Goal: Task Accomplishment & Management: Manage account settings

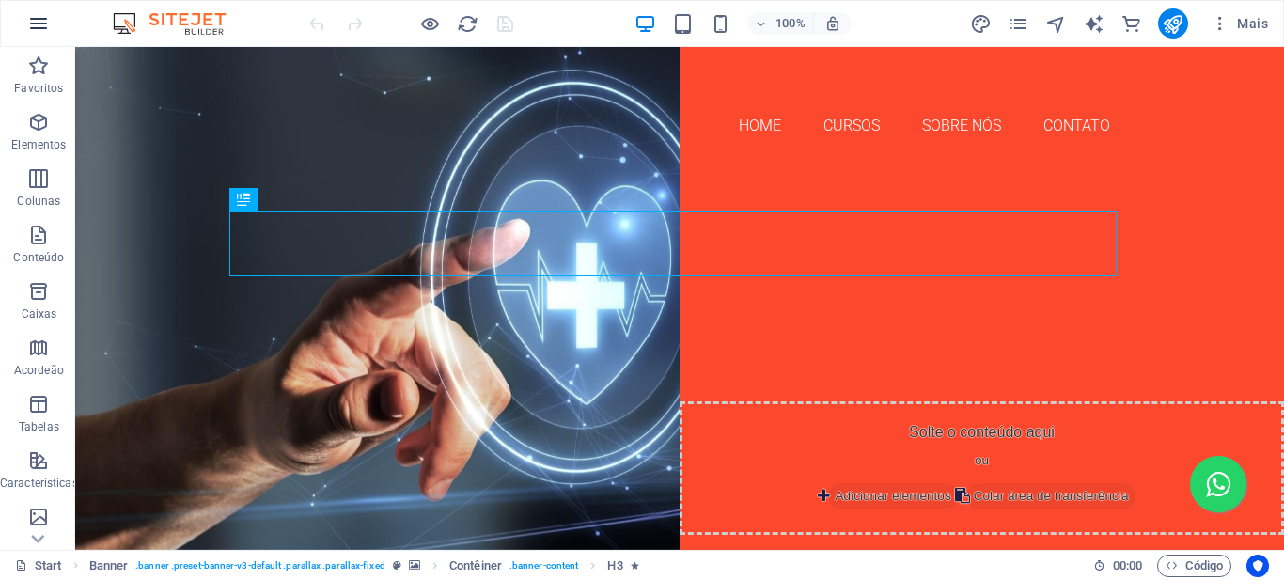
click at [34, 21] on icon "button" at bounding box center [38, 23] width 23 height 23
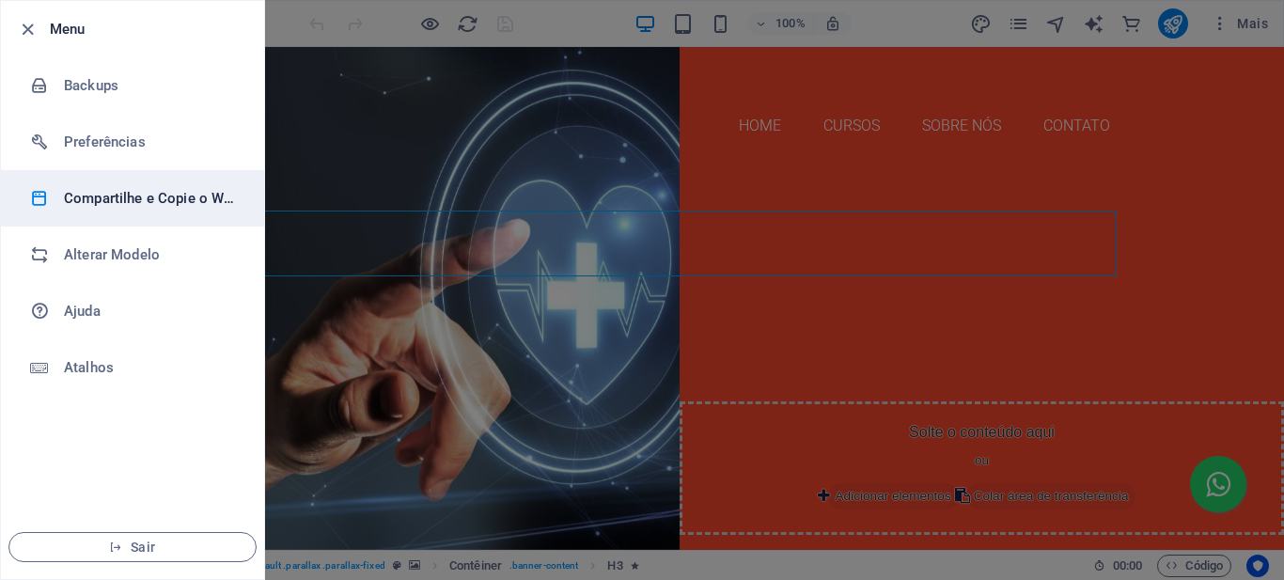
click at [157, 197] on h6 "Compartilhe e Copie o Website" at bounding box center [151, 198] width 174 height 23
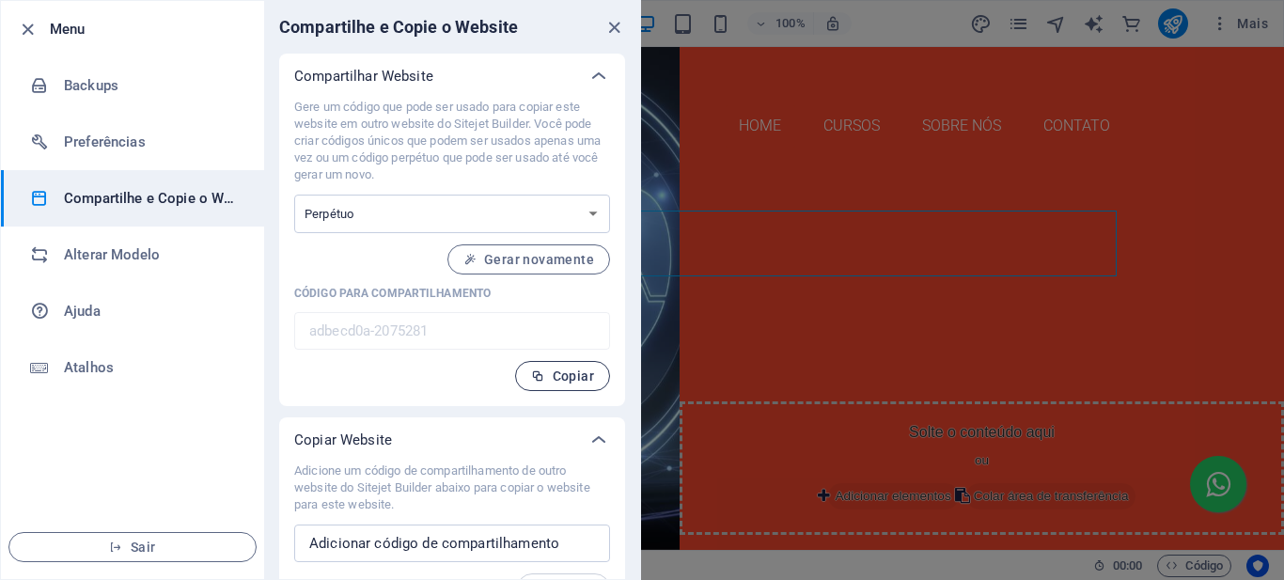
click at [562, 379] on span "Copiar" at bounding box center [562, 375] width 63 height 15
click at [907, 21] on div at bounding box center [642, 290] width 1284 height 580
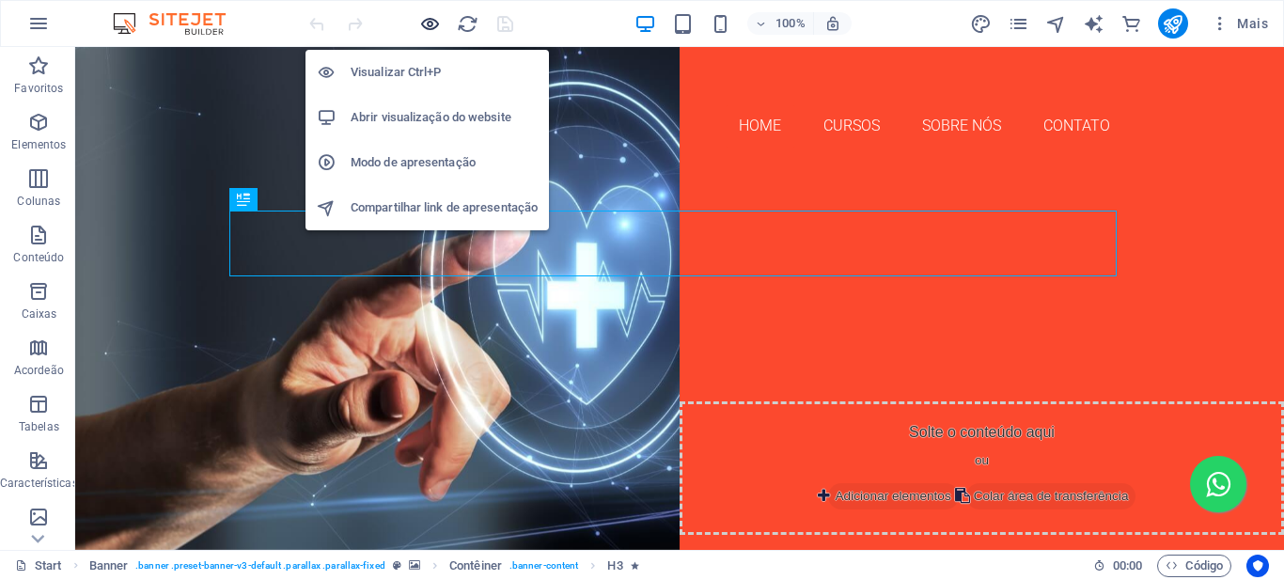
drag, startPoint x: 429, startPoint y: 23, endPoint x: 290, endPoint y: 41, distance: 139.4
click at [429, 23] on icon "button" at bounding box center [430, 24] width 22 height 22
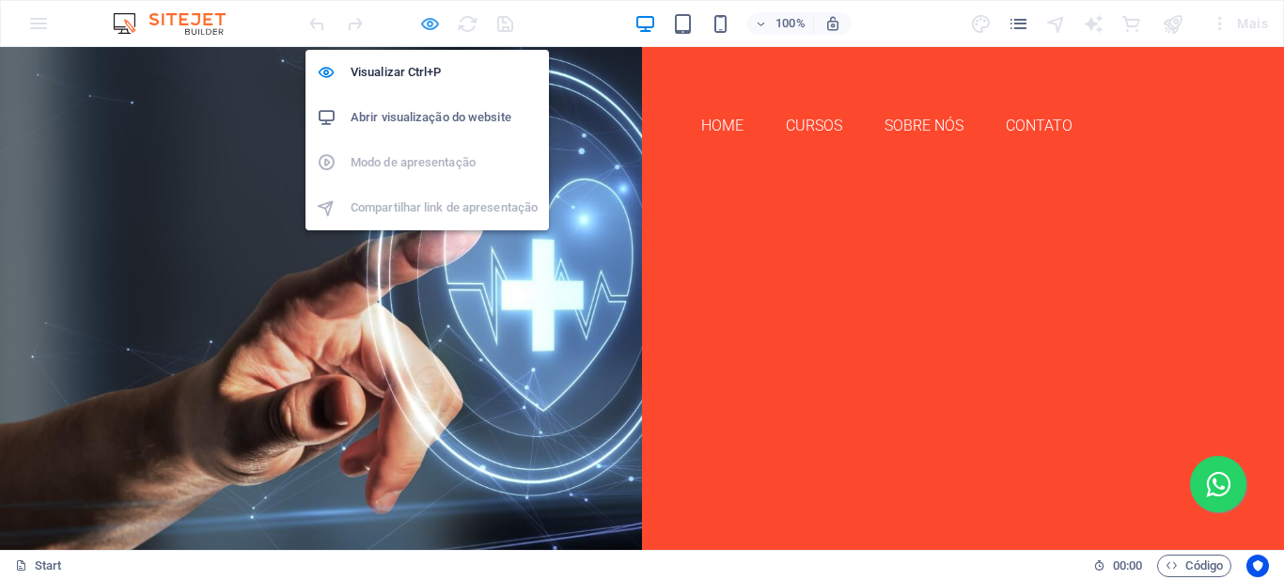
drag, startPoint x: 430, startPoint y: 18, endPoint x: 558, endPoint y: 13, distance: 128.8
click at [430, 18] on icon "button" at bounding box center [430, 24] width 22 height 22
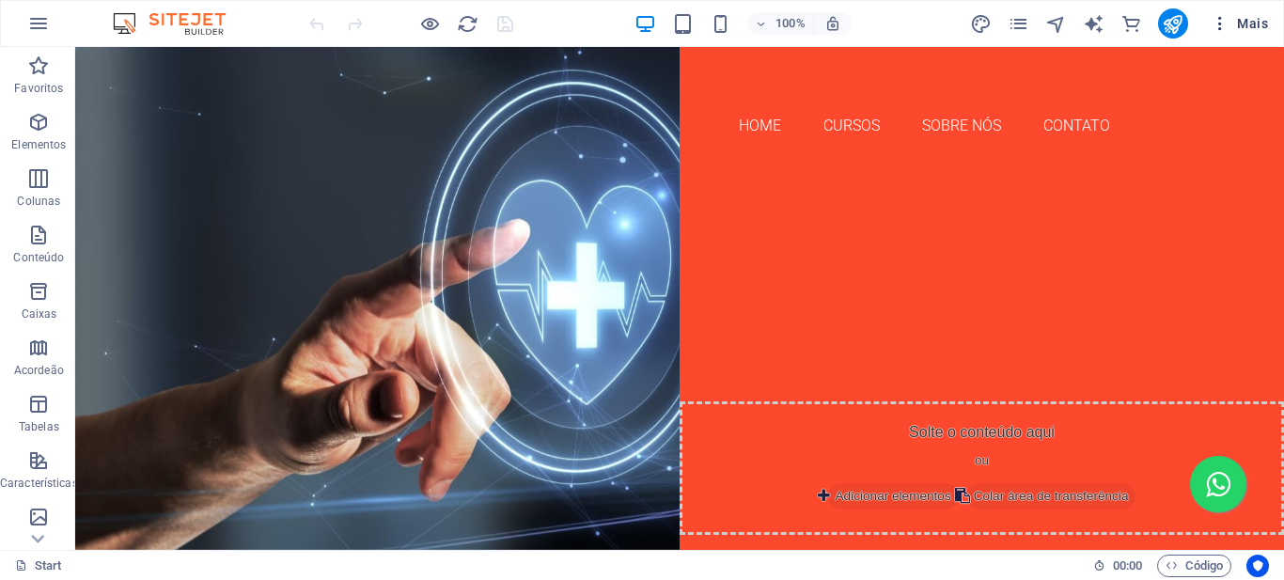
click at [1213, 27] on icon "button" at bounding box center [1220, 23] width 19 height 19
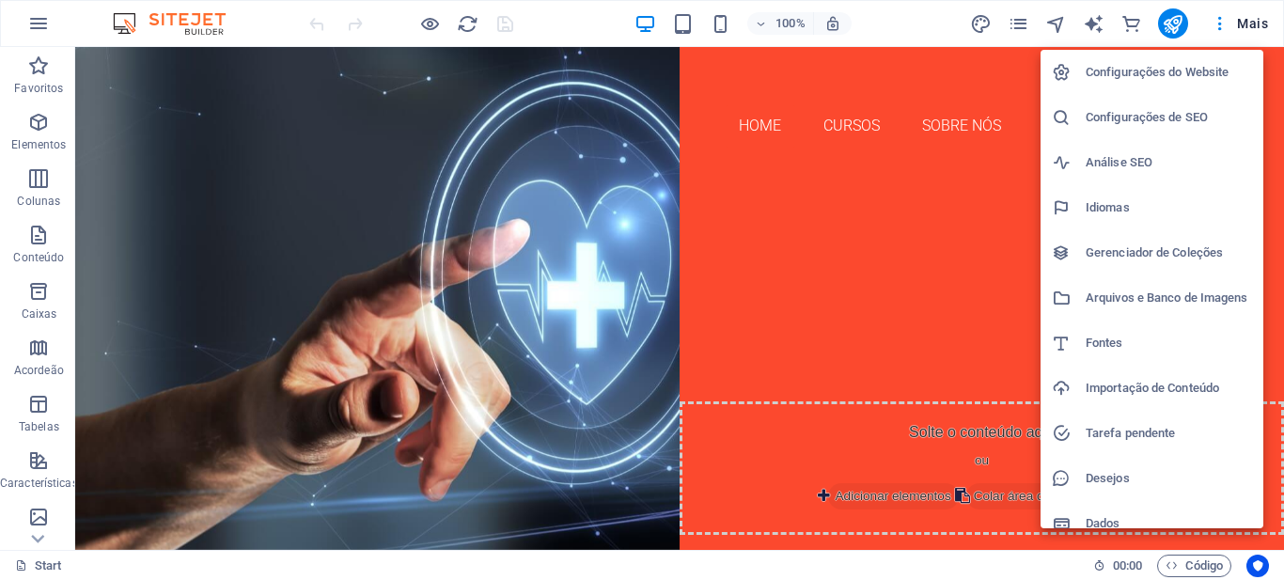
click at [1139, 73] on h6 "Configurações do Website" at bounding box center [1169, 72] width 166 height 23
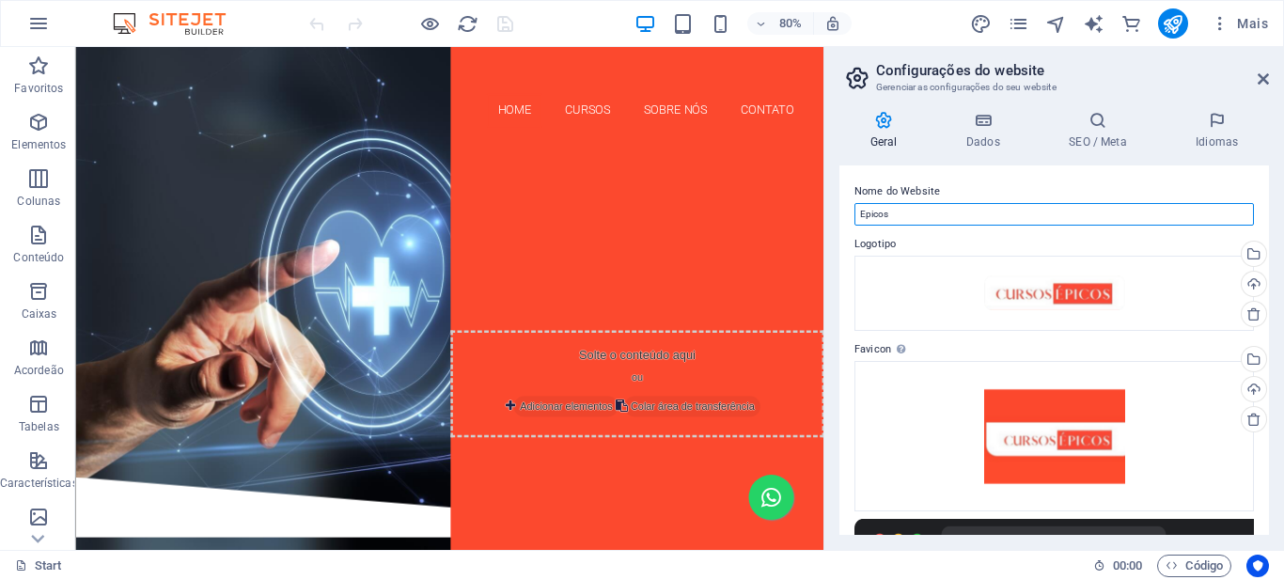
click at [881, 213] on input "Epicos" at bounding box center [1053, 214] width 399 height 23
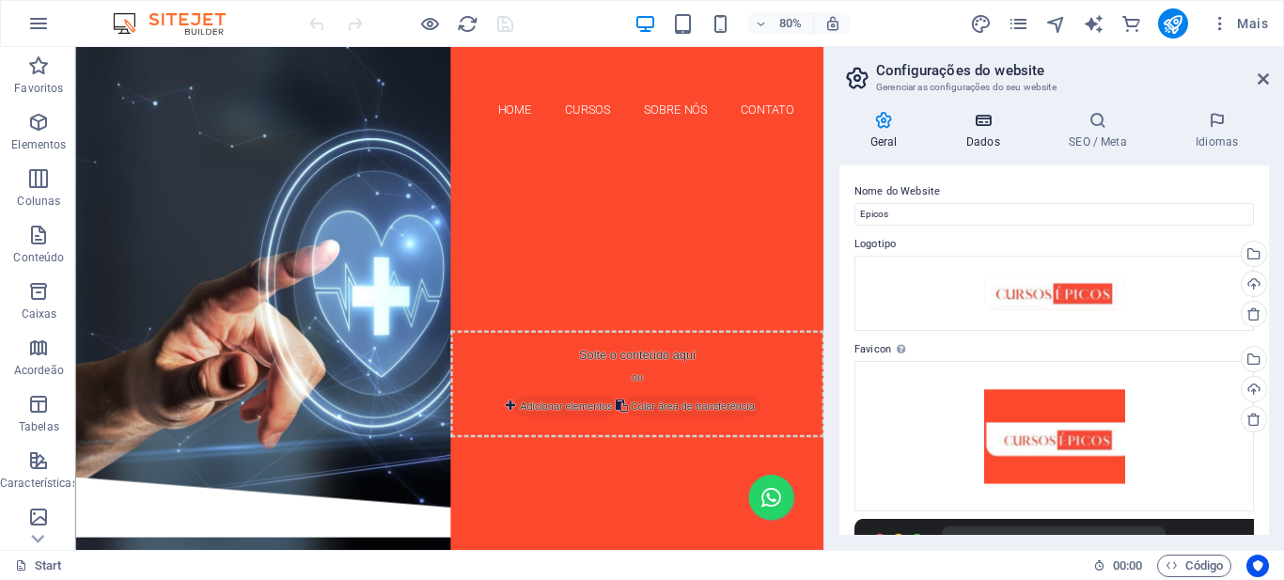
click at [977, 125] on icon at bounding box center [982, 120] width 95 height 19
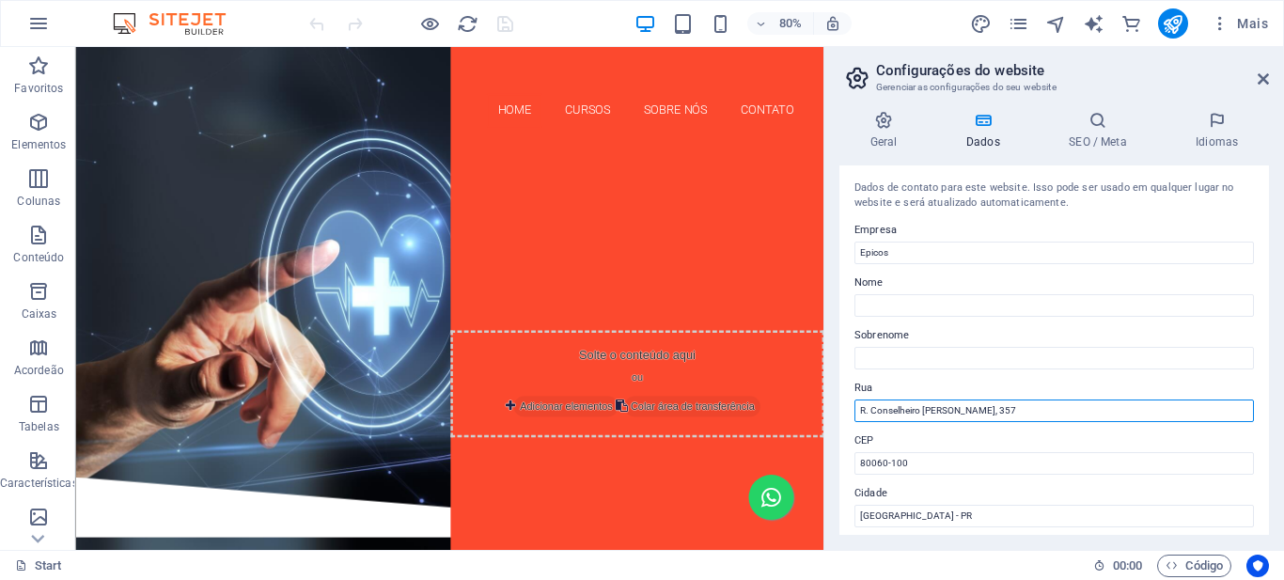
click at [913, 404] on input "R. Conselheiro Laurindo, 357" at bounding box center [1053, 410] width 399 height 23
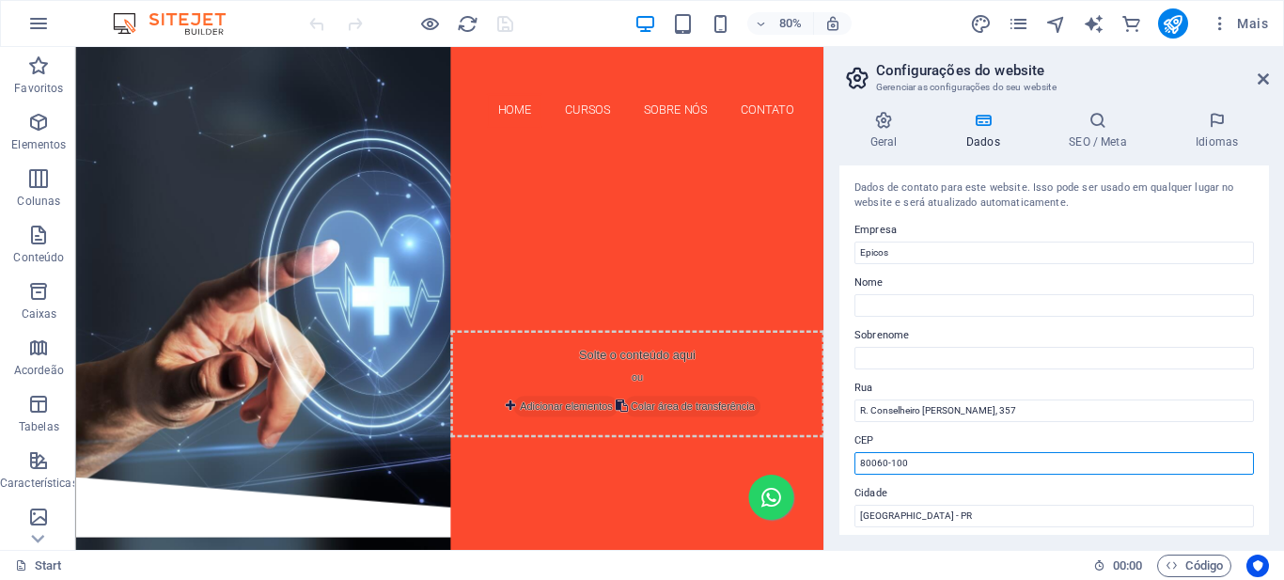
click at [892, 461] on input "80060-100" at bounding box center [1053, 463] width 399 height 23
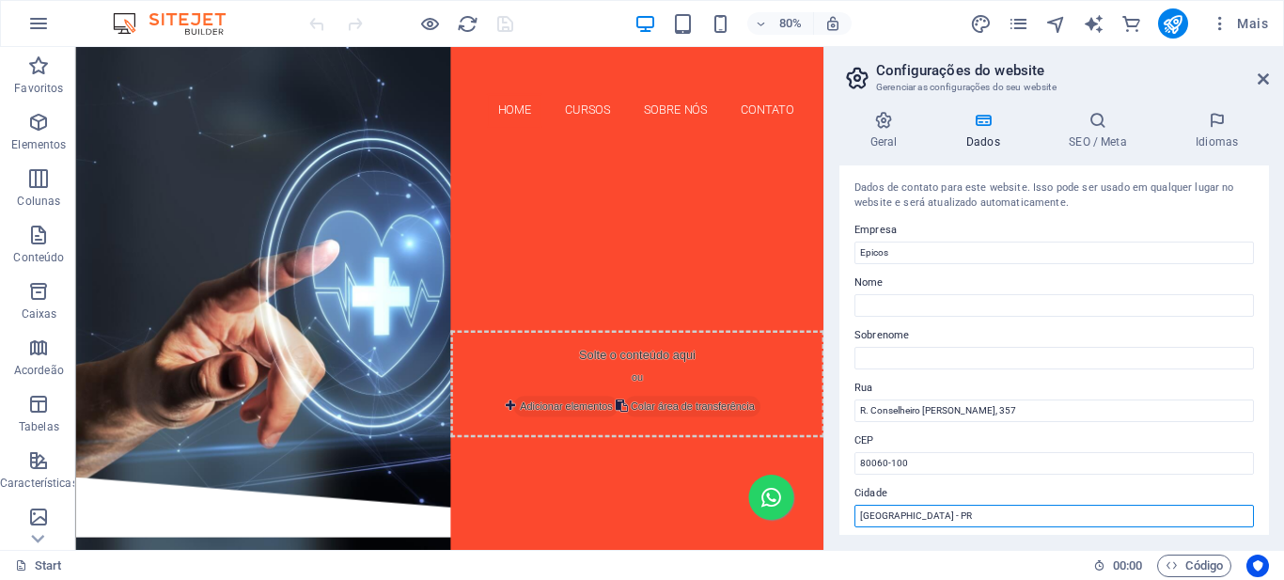
click at [881, 513] on input "Curitiba - PR" at bounding box center [1053, 516] width 399 height 23
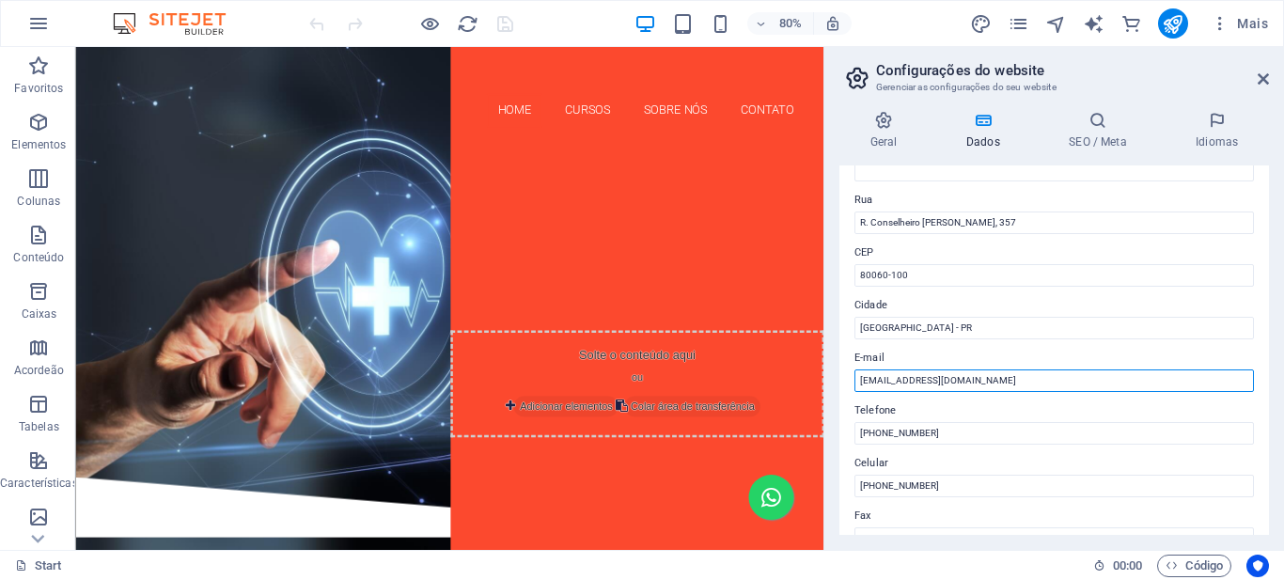
click at [912, 378] on input "epicoscursos@hotmail.com" at bounding box center [1053, 380] width 399 height 23
click at [897, 450] on div "Dados de contato para este website. Isso pode ser usado em qualquer lugar no we…" at bounding box center [1054, 349] width 430 height 369
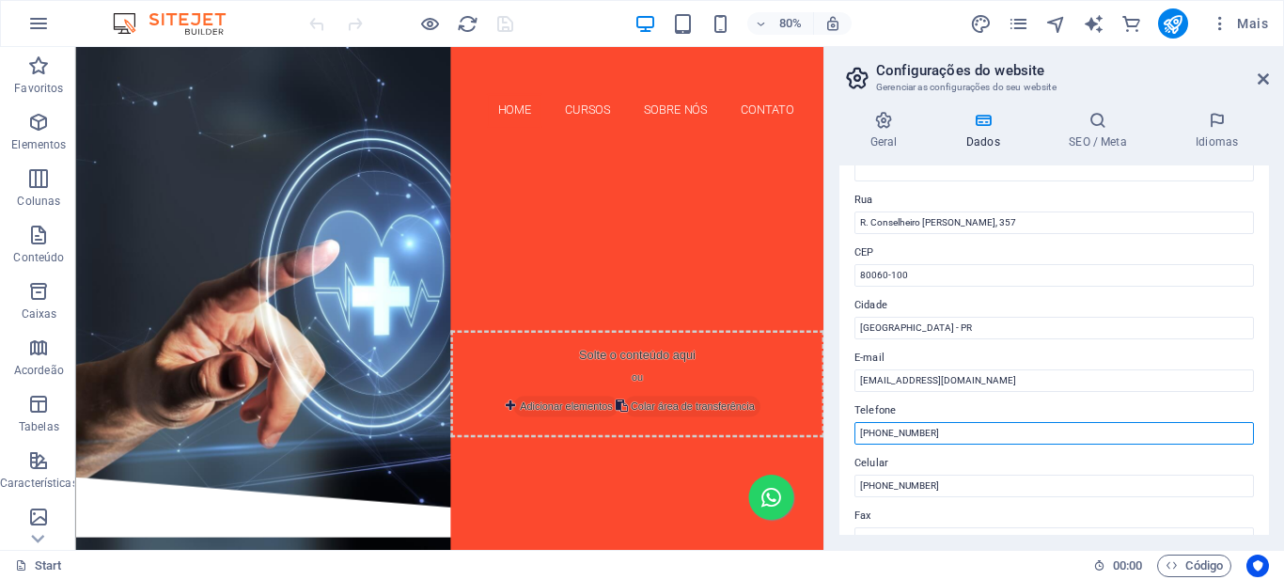
click at [895, 434] on input "(41) 3013-7246" at bounding box center [1053, 433] width 399 height 23
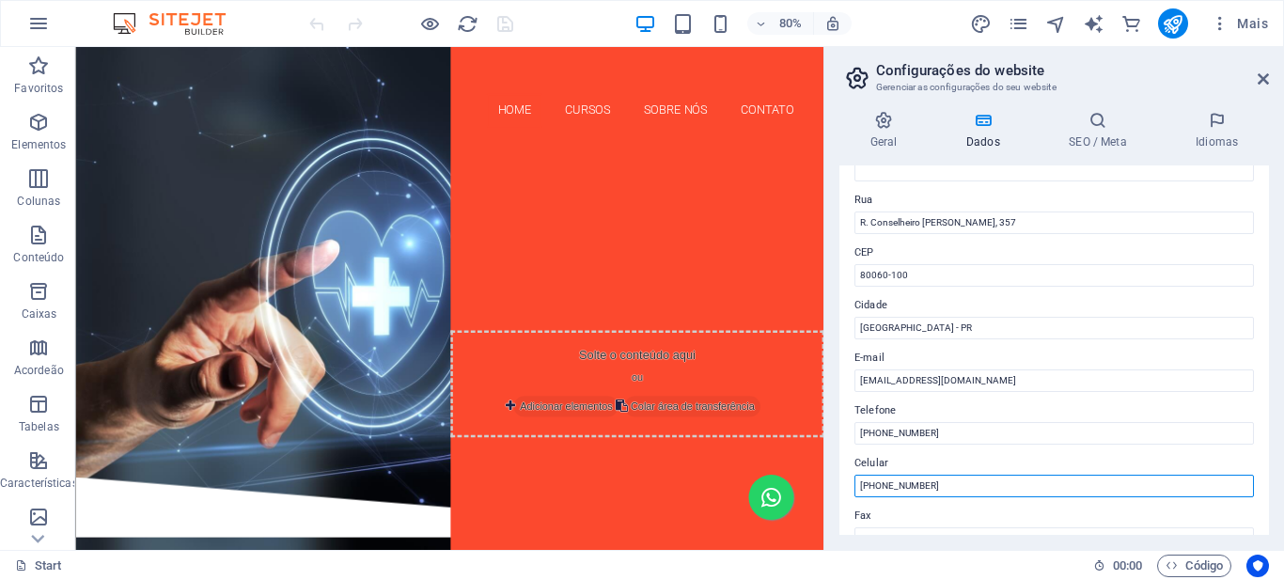
click at [883, 487] on input "(41) 9959-2184" at bounding box center [1053, 486] width 399 height 23
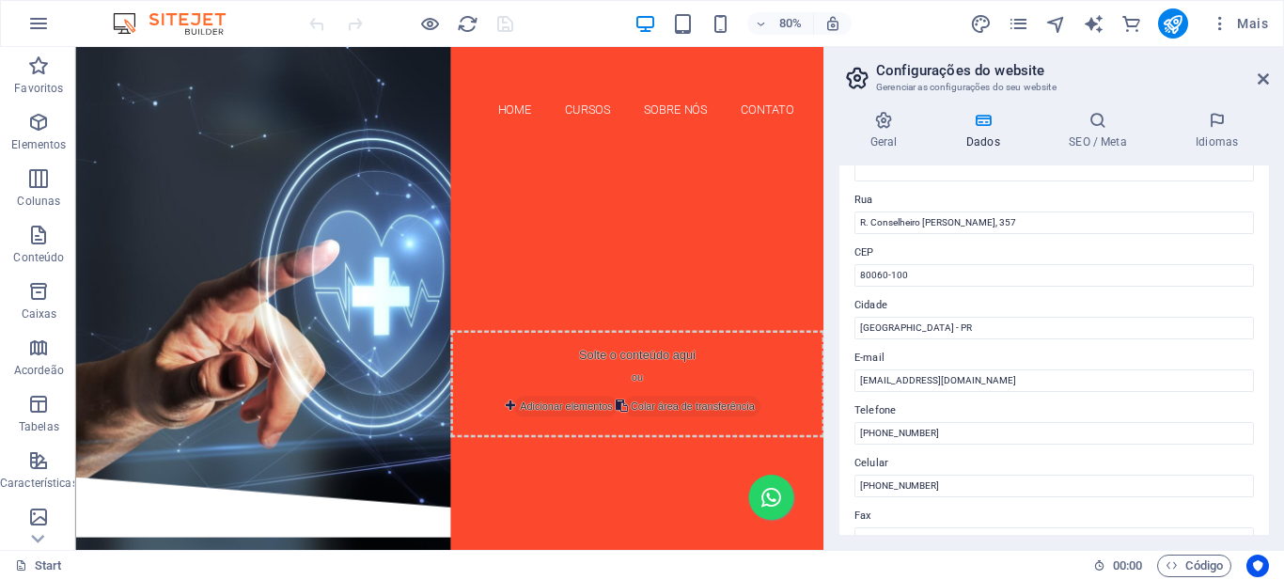
scroll to position [376, 0]
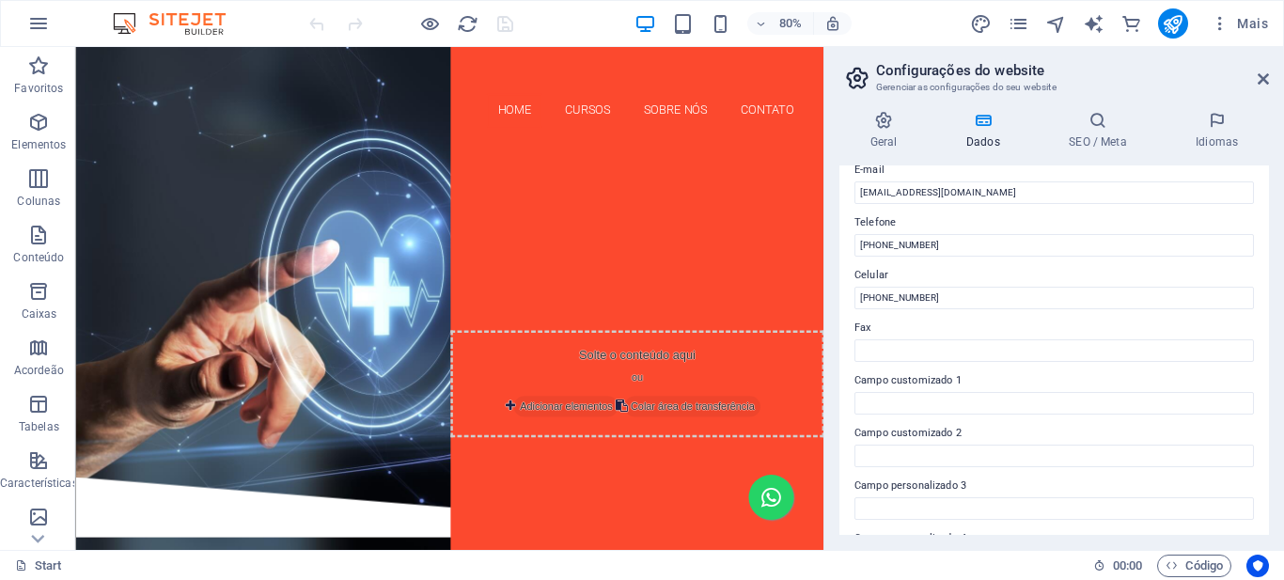
click at [930, 19] on div "80% Mais" at bounding box center [790, 23] width 970 height 30
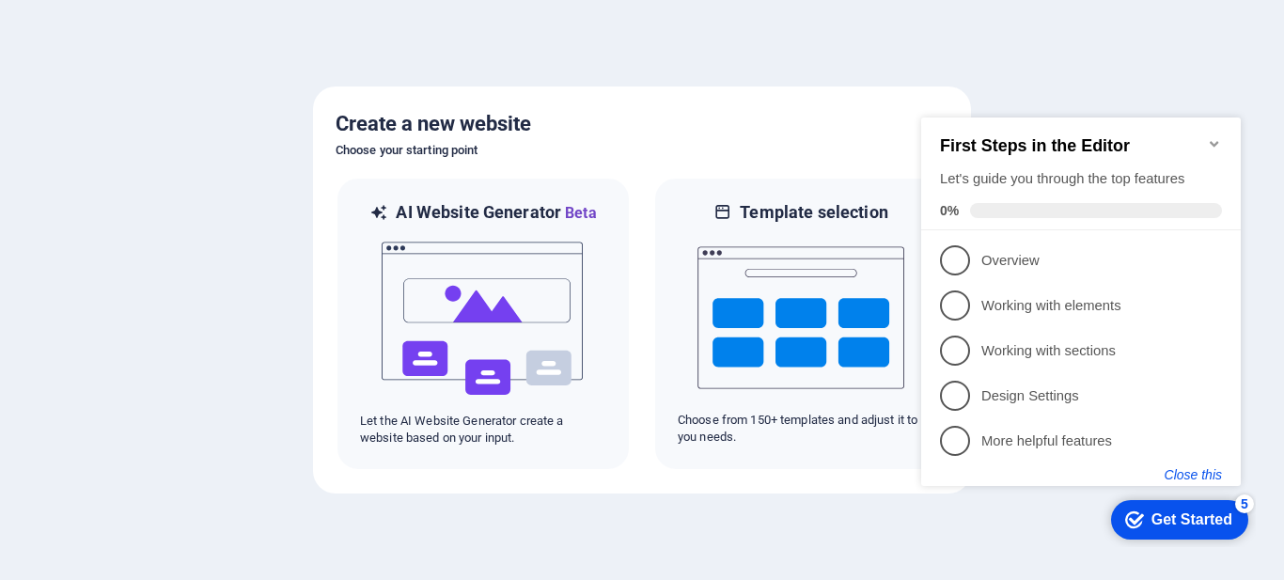
click at [1212, 476] on button "Close this" at bounding box center [1192, 474] width 57 height 15
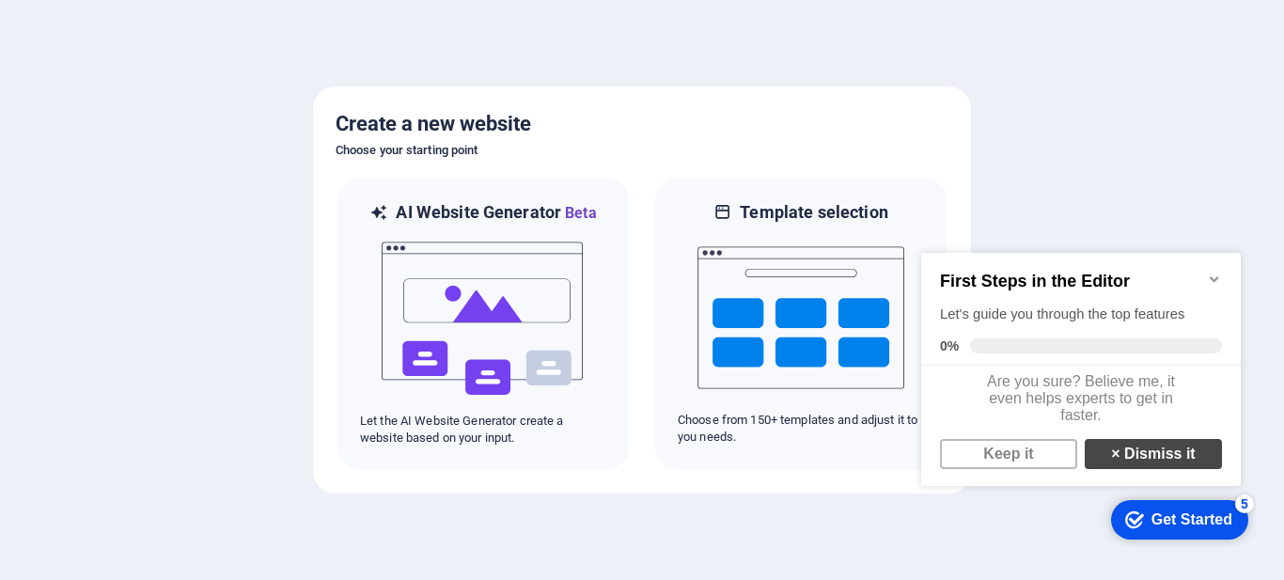
click at [1160, 455] on link "× Dismiss it" at bounding box center [1153, 454] width 137 height 30
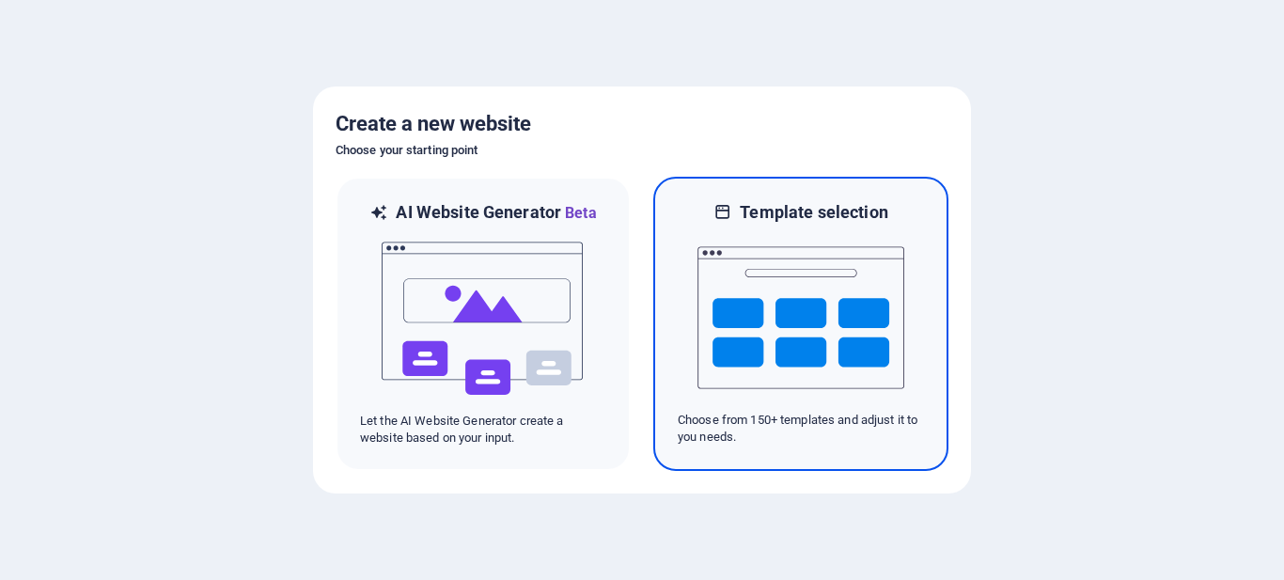
click at [835, 344] on img at bounding box center [800, 318] width 207 height 188
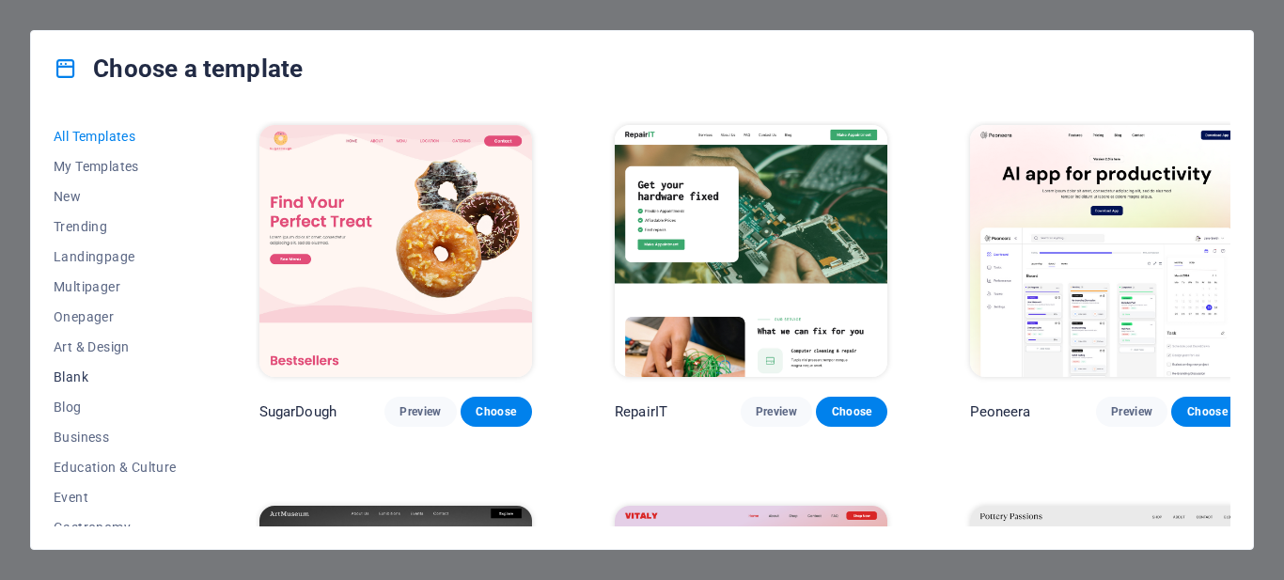
click at [79, 373] on span "Blank" at bounding box center [115, 376] width 123 height 15
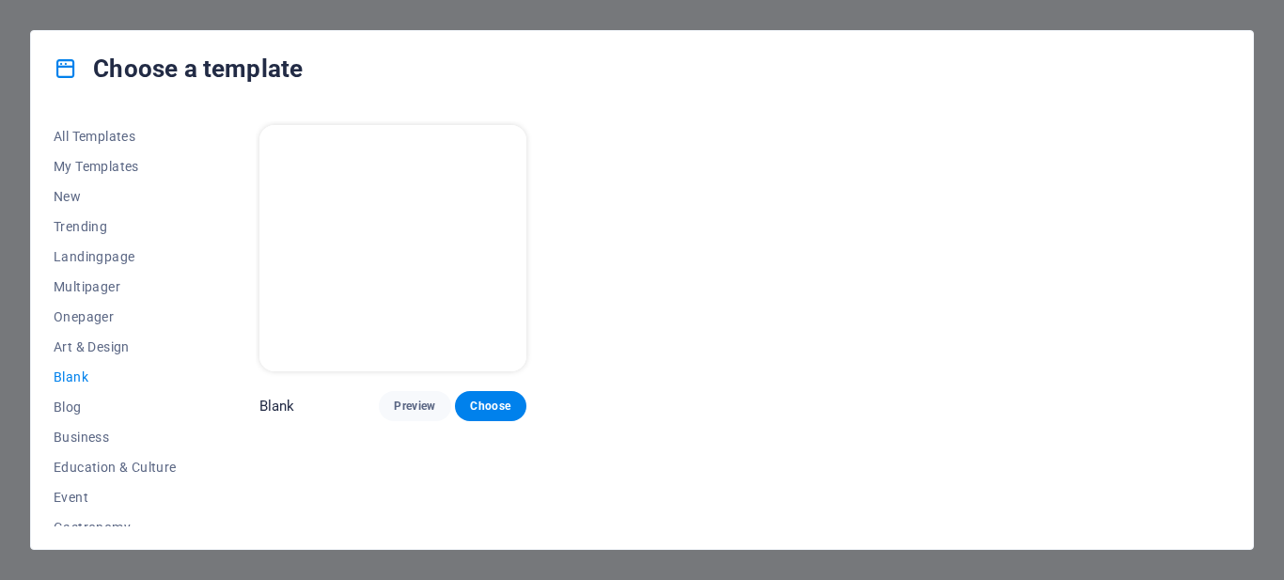
click at [504, 145] on div "Blank Preview Choose" at bounding box center [393, 271] width 274 height 300
click at [502, 399] on span "Choose" at bounding box center [490, 406] width 41 height 15
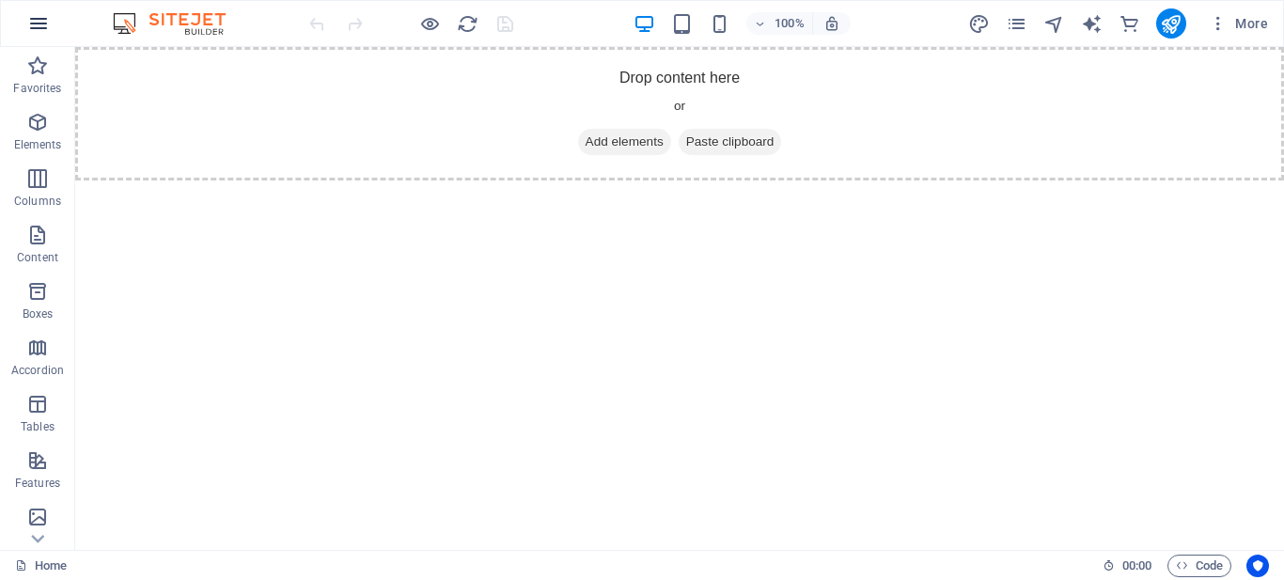
click at [41, 23] on icon "button" at bounding box center [38, 23] width 23 height 23
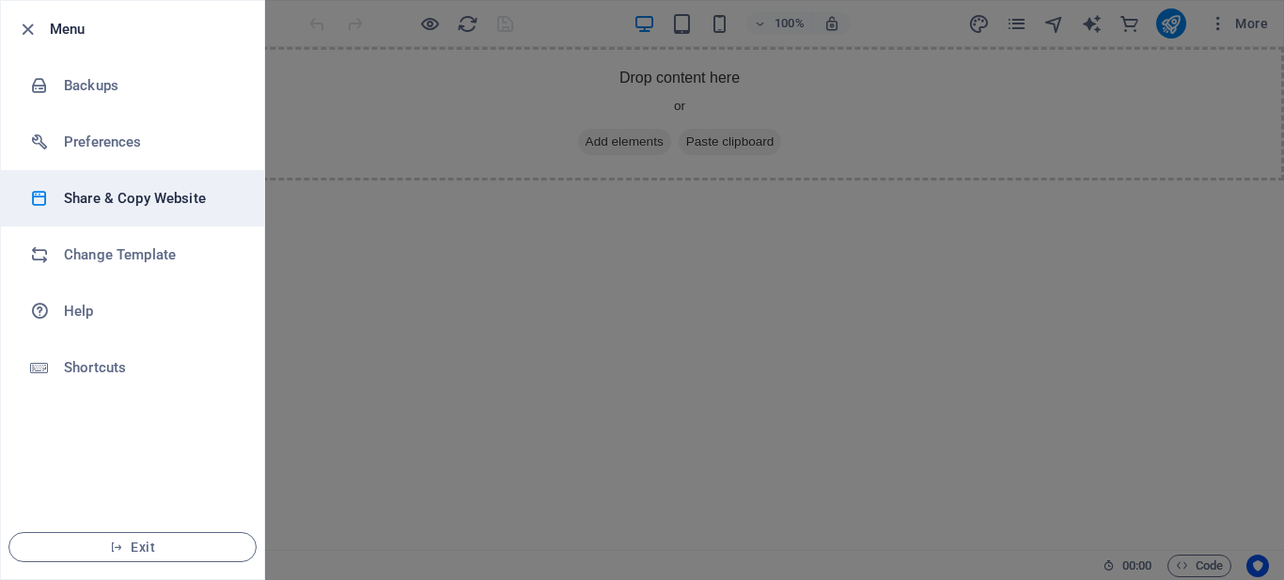
click at [117, 201] on h6 "Share & Copy Website" at bounding box center [151, 198] width 174 height 23
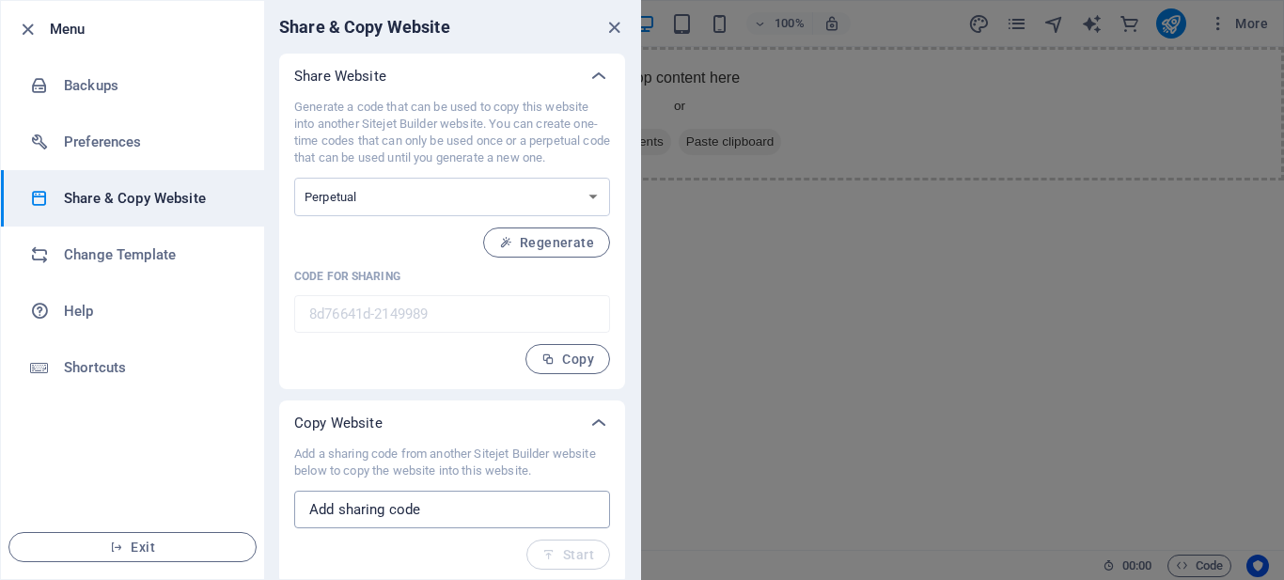
click at [381, 507] on input "text" at bounding box center [452, 510] width 316 height 38
paste input "adbecd0a-2075281"
type input "adbecd0a-2075281"
click at [592, 555] on button "Start" at bounding box center [568, 554] width 84 height 30
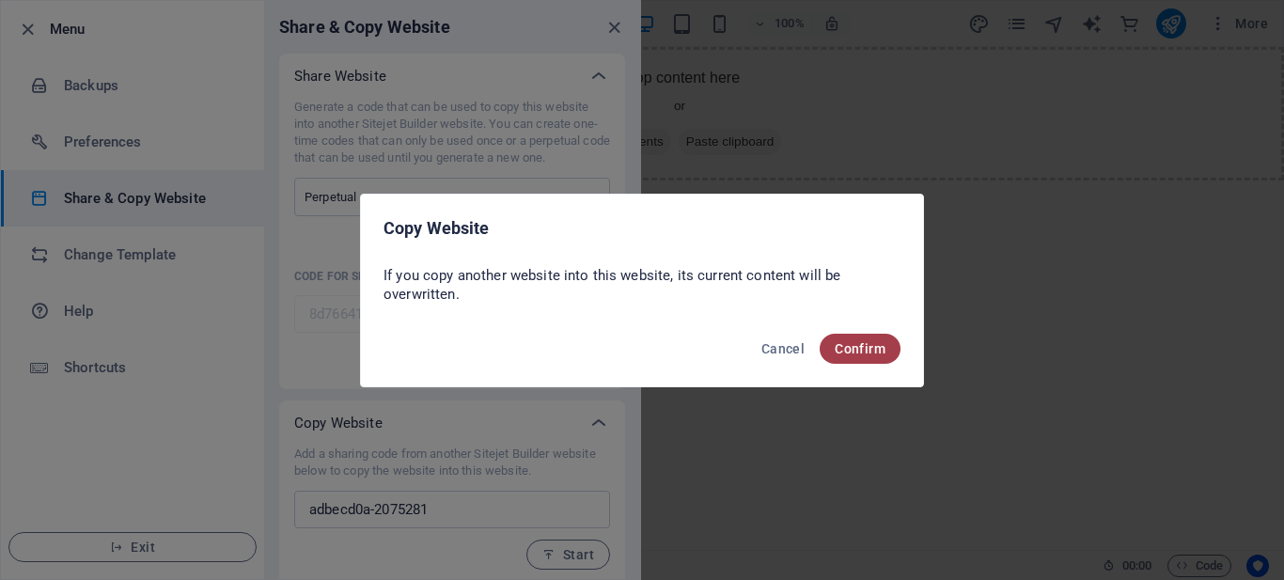
click at [852, 352] on span "Confirm" at bounding box center [860, 348] width 51 height 15
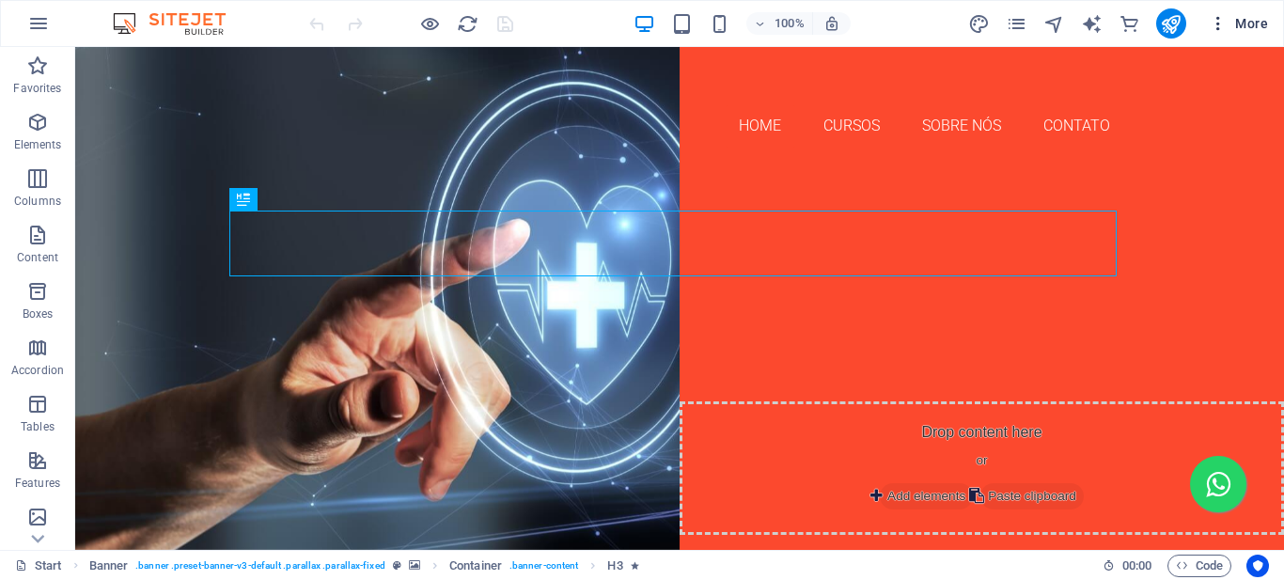
click at [1217, 27] on icon "button" at bounding box center [1218, 23] width 19 height 19
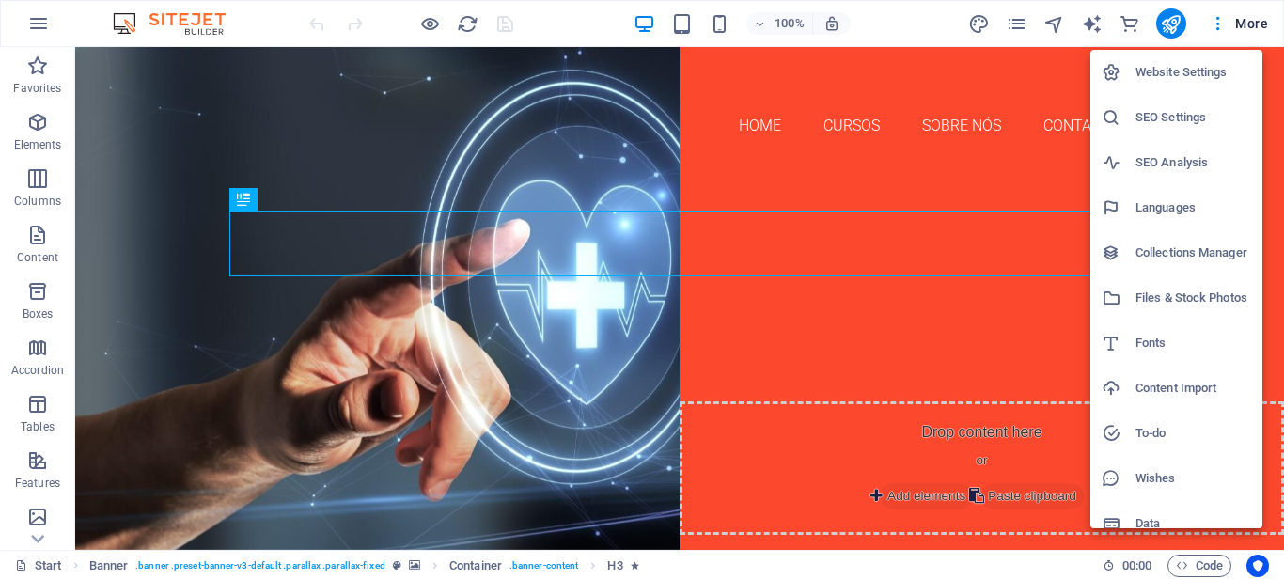
drag, startPoint x: 1179, startPoint y: 75, endPoint x: 1089, endPoint y: 125, distance: 102.2
click at [1179, 74] on h6 "Website Settings" at bounding box center [1193, 72] width 116 height 23
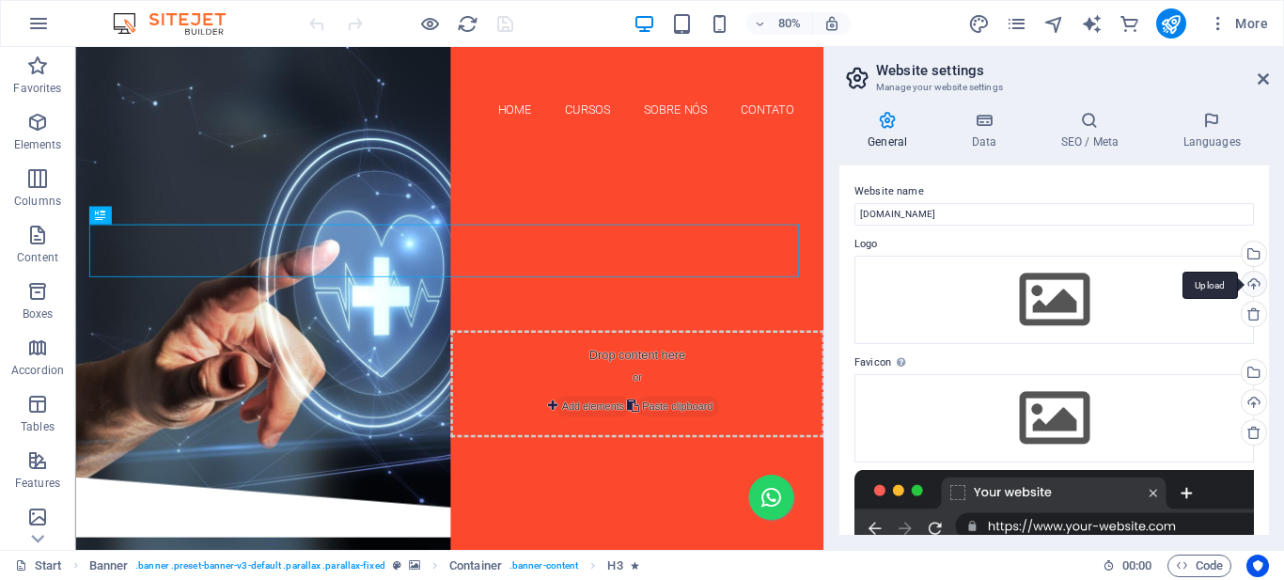
click at [1252, 284] on div "Upload" at bounding box center [1252, 286] width 28 height 28
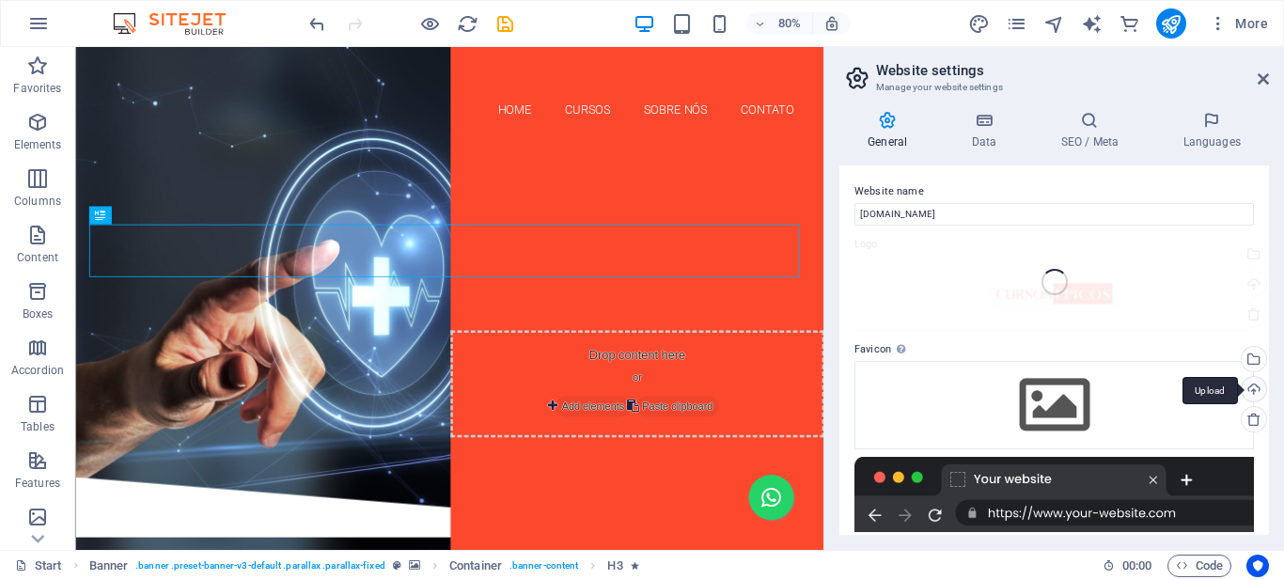
click at [1245, 399] on div "Upload" at bounding box center [1252, 391] width 28 height 28
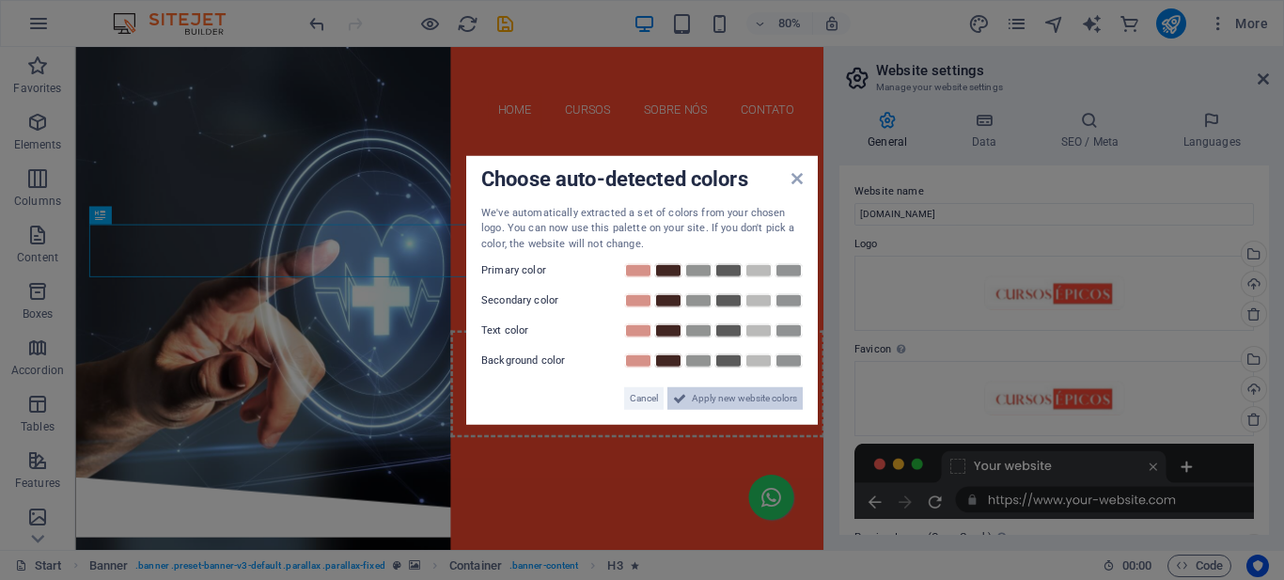
click at [687, 396] on button "Apply new website colors" at bounding box center [734, 398] width 135 height 23
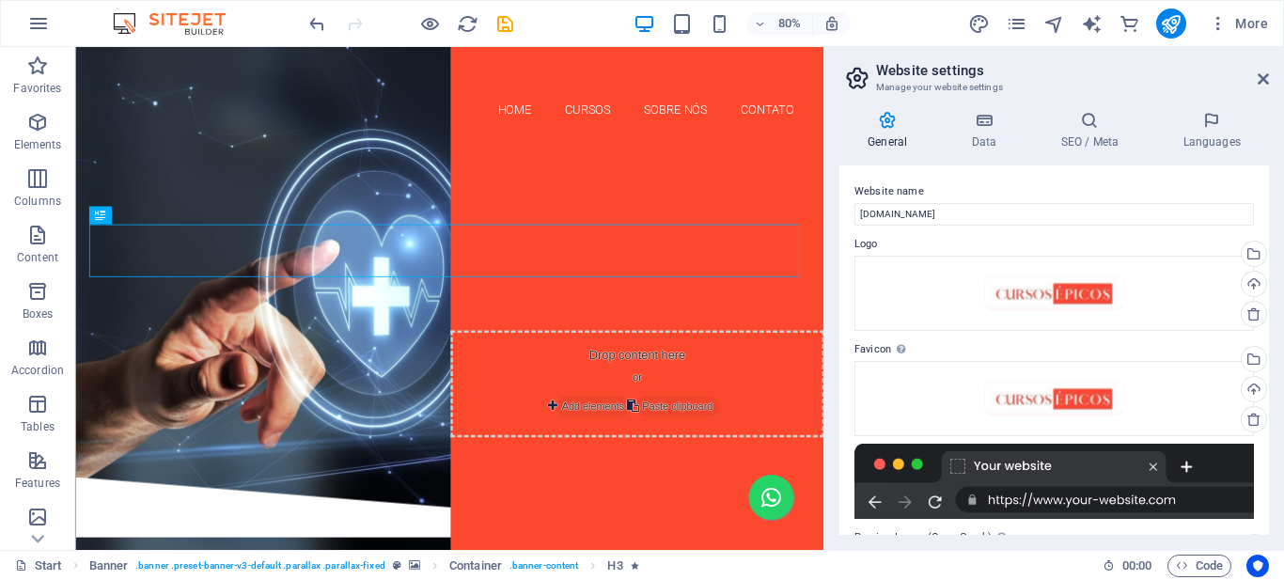
scroll to position [244, 0]
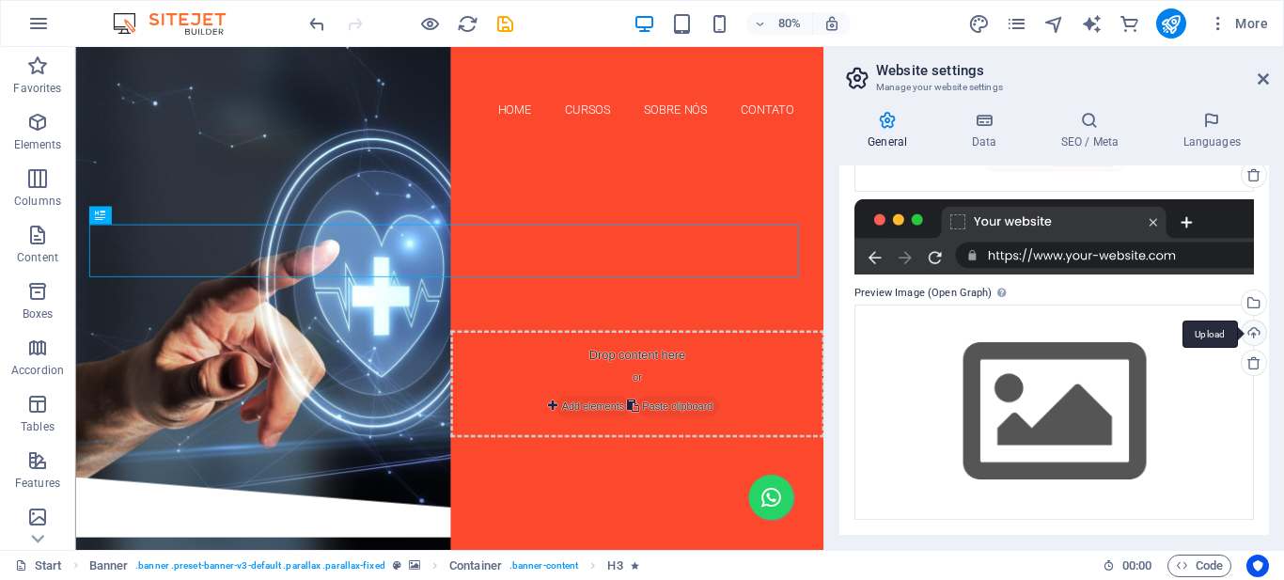
click at [1247, 336] on div "Upload" at bounding box center [1252, 334] width 28 height 28
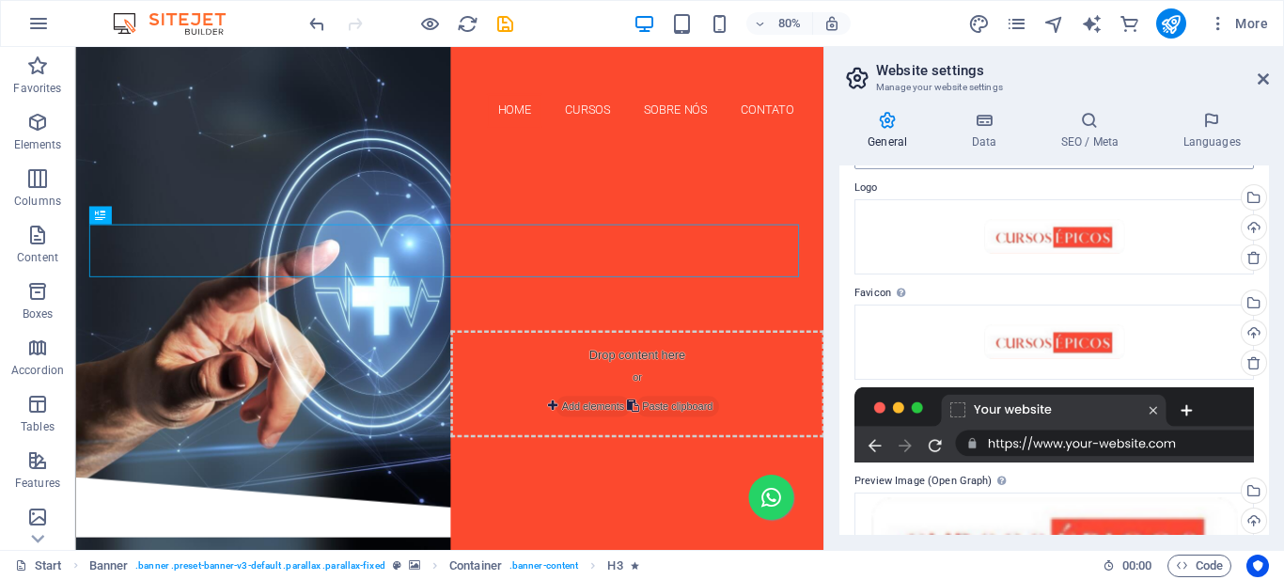
scroll to position [0, 0]
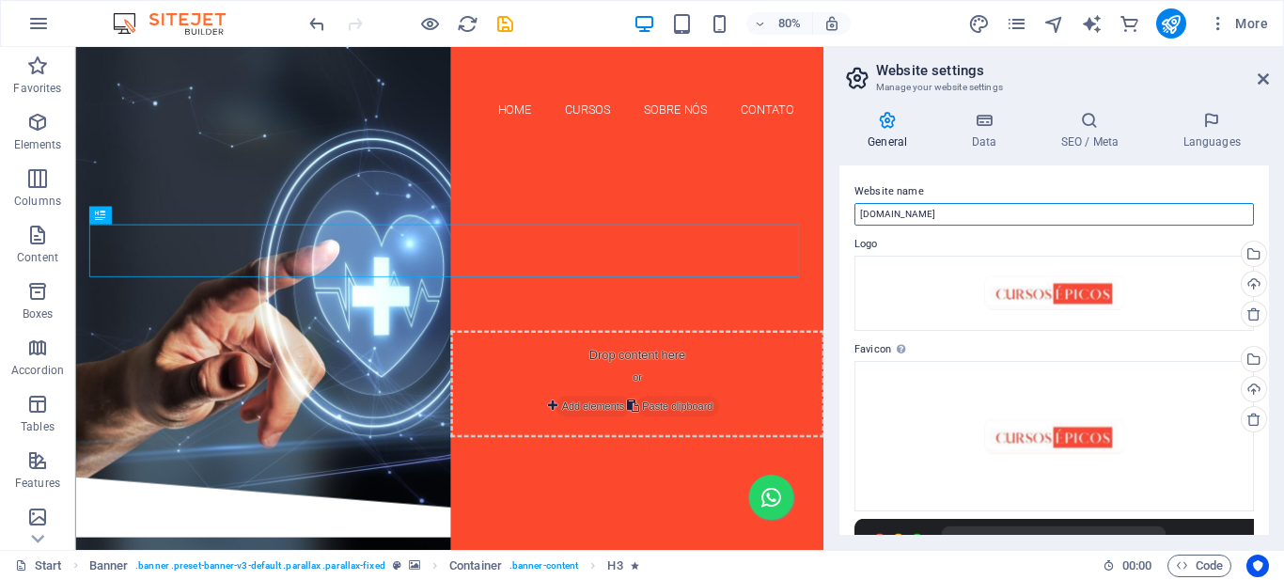
click at [897, 206] on input "[DOMAIN_NAME]" at bounding box center [1053, 214] width 399 height 23
paste input "Epicos"
type input "Epicos"
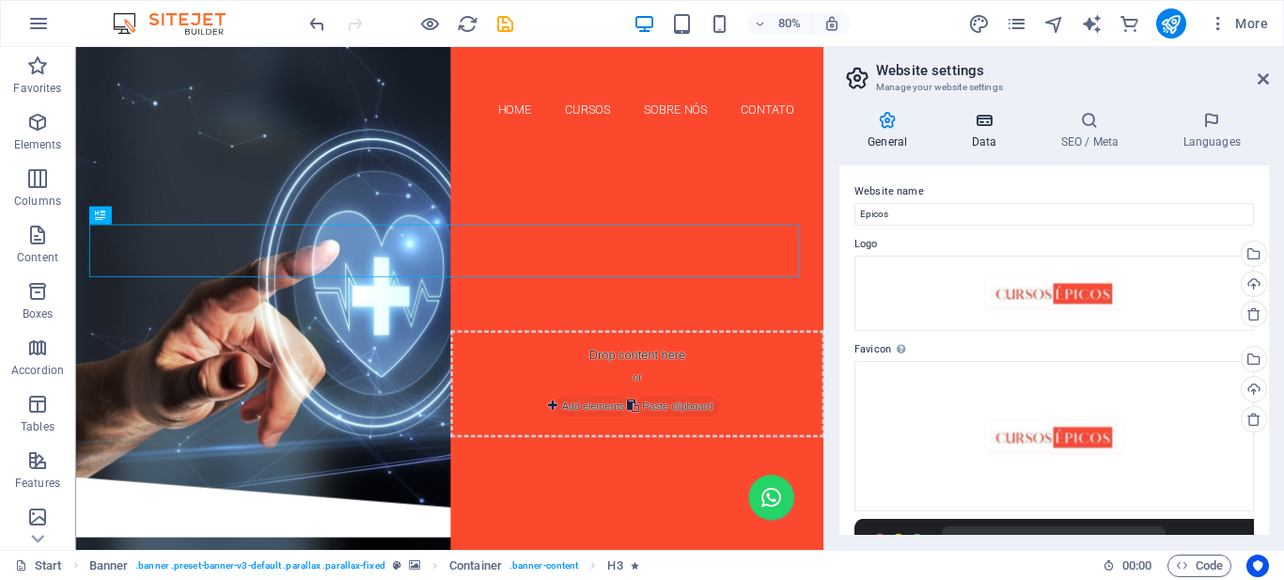
click at [984, 124] on icon at bounding box center [984, 120] width 82 height 19
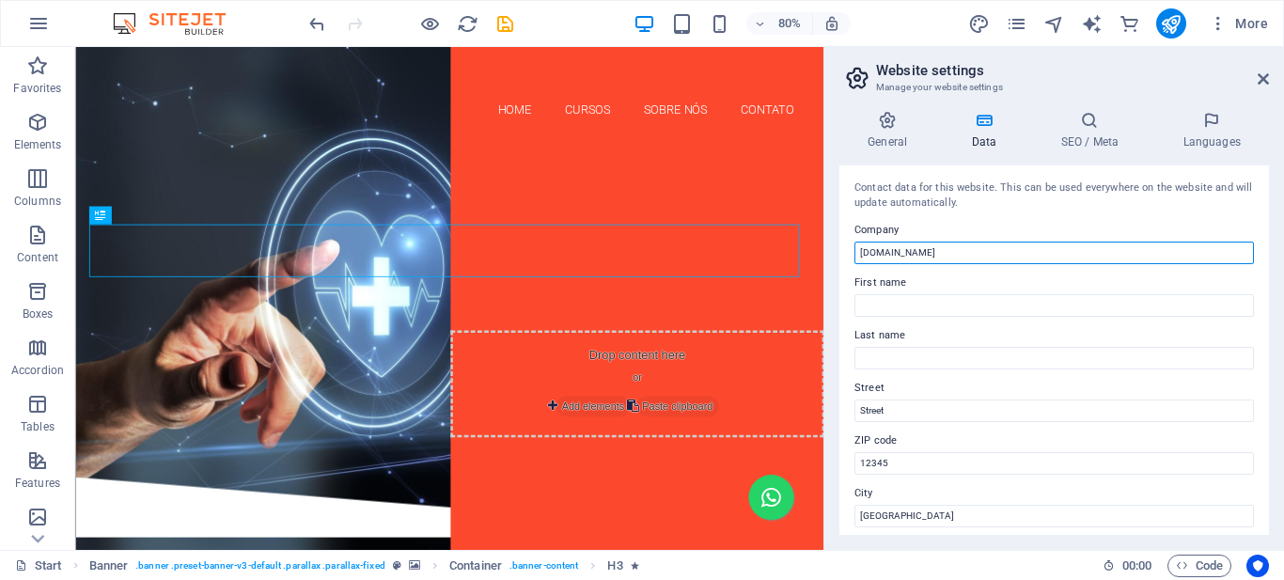
click at [909, 249] on input "[DOMAIN_NAME]" at bounding box center [1053, 253] width 399 height 23
paste input "Epicos"
type input "Epicos"
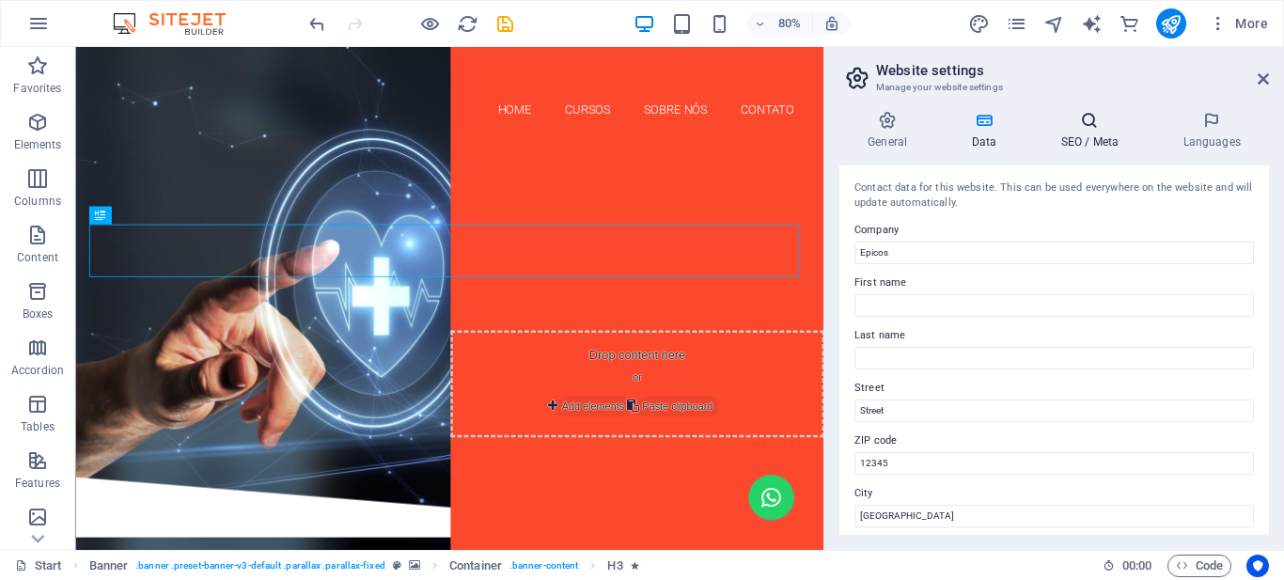
click at [1094, 128] on icon at bounding box center [1089, 120] width 115 height 19
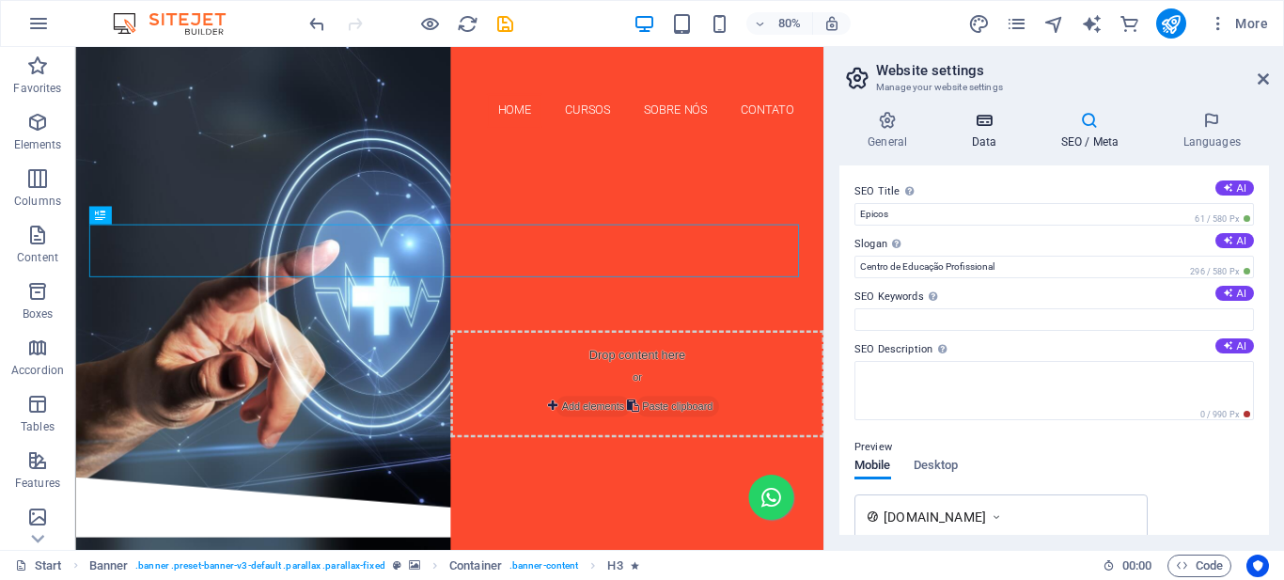
click at [988, 127] on icon at bounding box center [984, 120] width 82 height 19
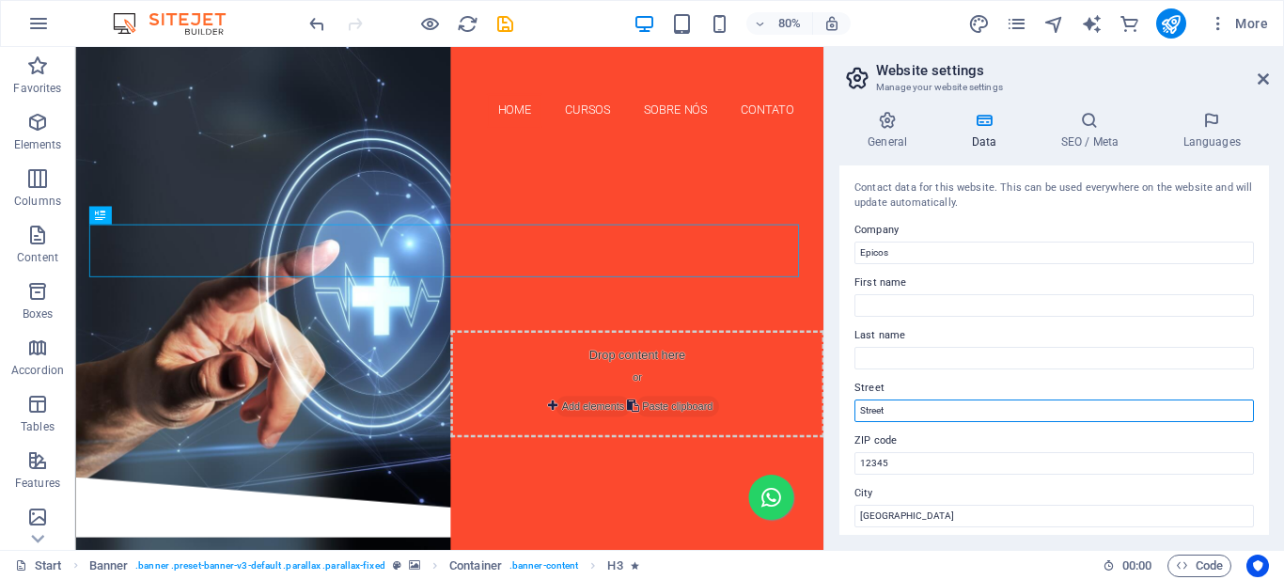
click at [874, 411] on input "Street" at bounding box center [1053, 410] width 399 height 23
paste input "R. Conselheiro Laurindo, 357"
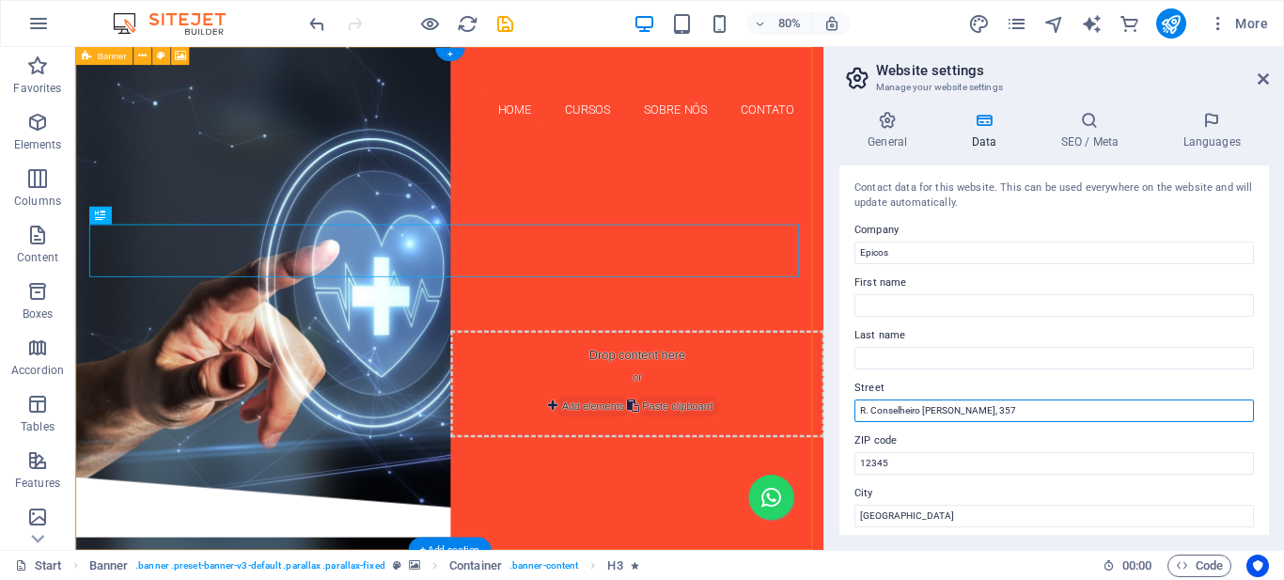
type input "R. Conselheiro Laurindo, 357"
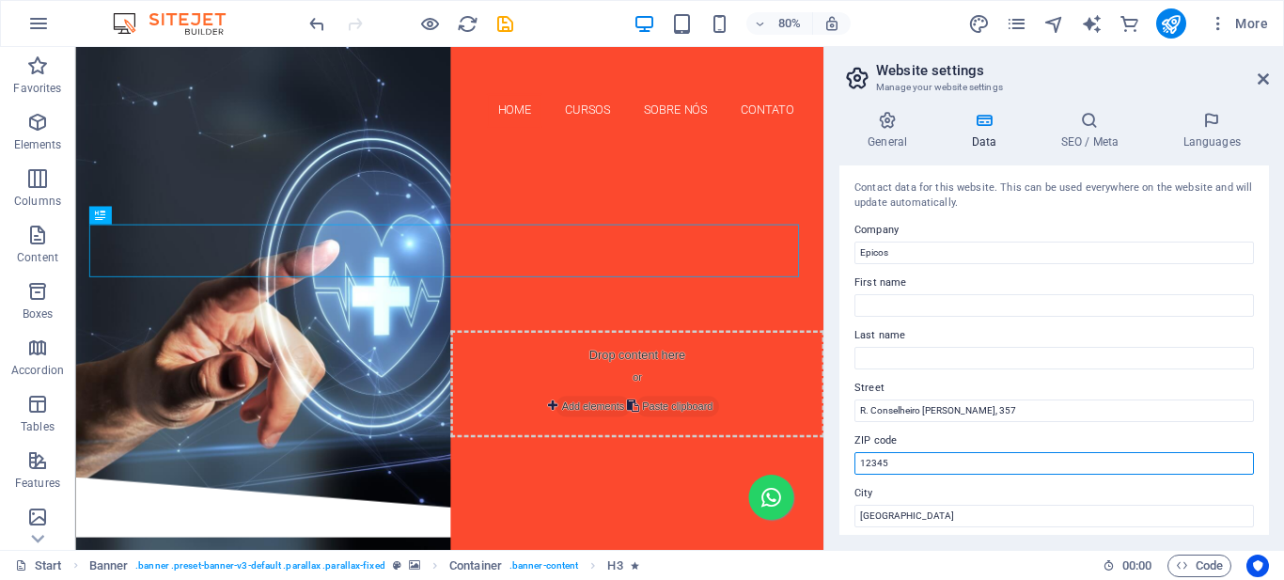
click at [876, 459] on input "12345" at bounding box center [1053, 463] width 399 height 23
paste input "80060-100"
type input "80060-100"
click at [894, 466] on input "80060-100" at bounding box center [1053, 463] width 399 height 23
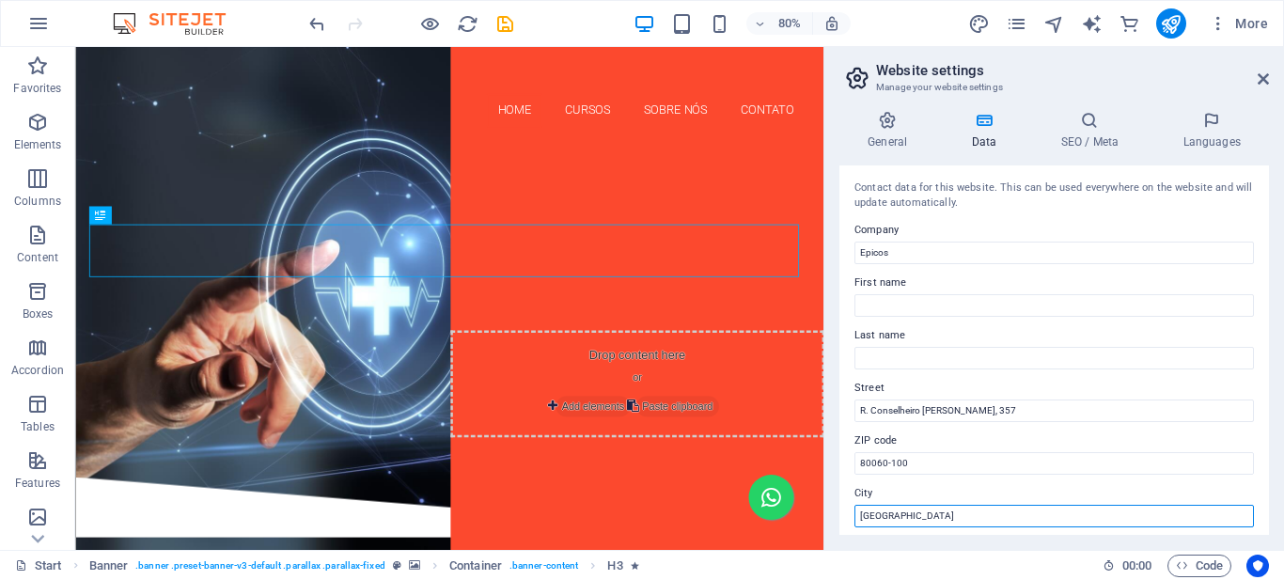
click at [877, 516] on input "Berlin" at bounding box center [1053, 516] width 399 height 23
paste input "Curitiba - PR"
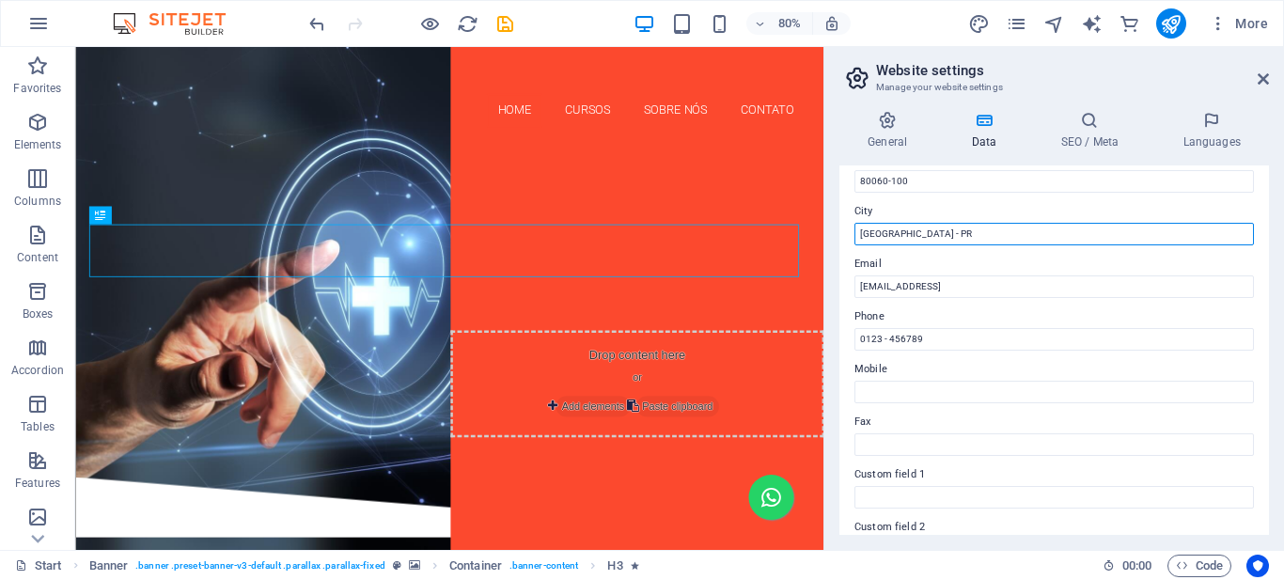
type input "Curitiba - PR"
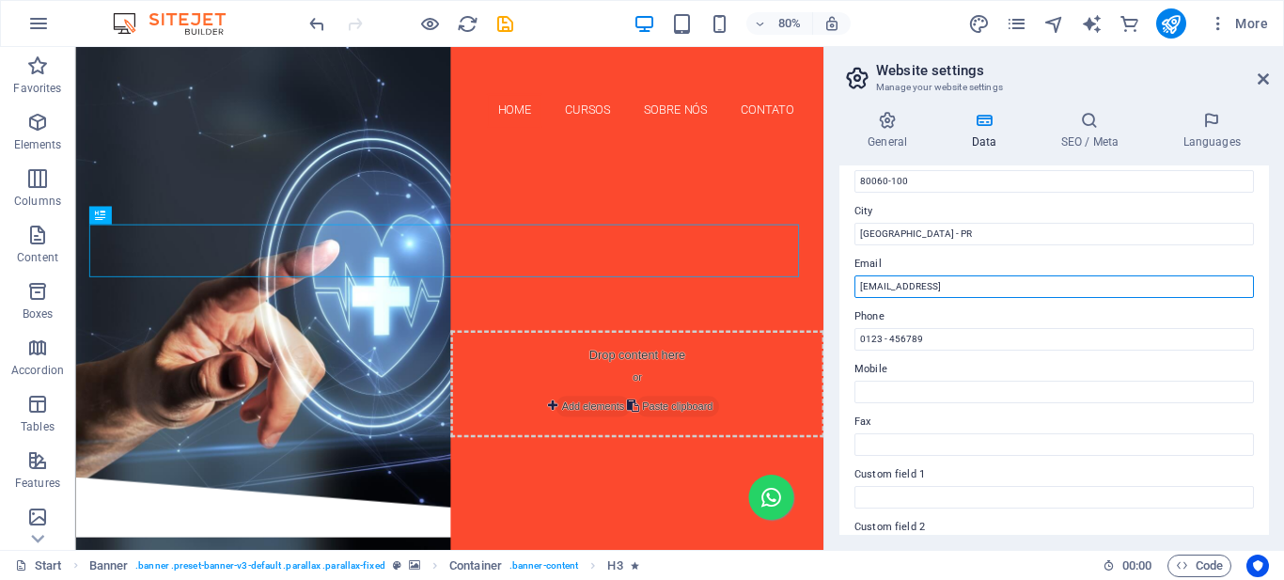
click at [912, 290] on input "18f340a2de54e759dce27df304ff8a@cpanel.local" at bounding box center [1053, 286] width 399 height 23
paste input "epicoscursos@hotmail.com"
type input "epicoscursos@hotmail.com"
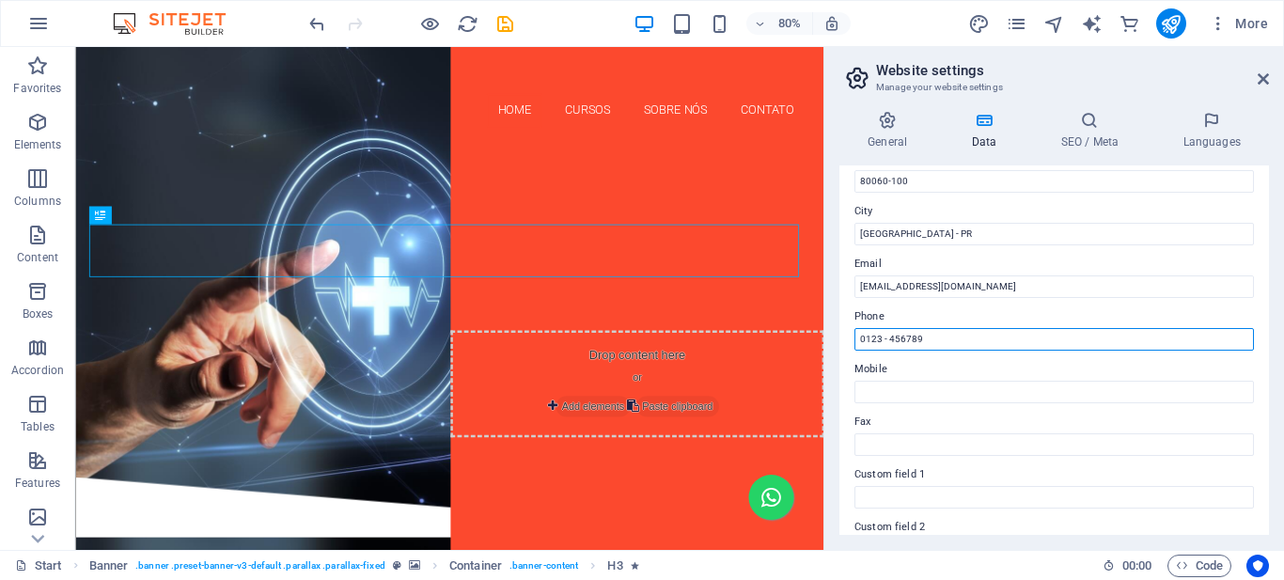
click at [884, 336] on input "0123 - 456789" at bounding box center [1053, 339] width 399 height 23
paste input "(41) 3013-7246"
type input "(41) 3013-7246"
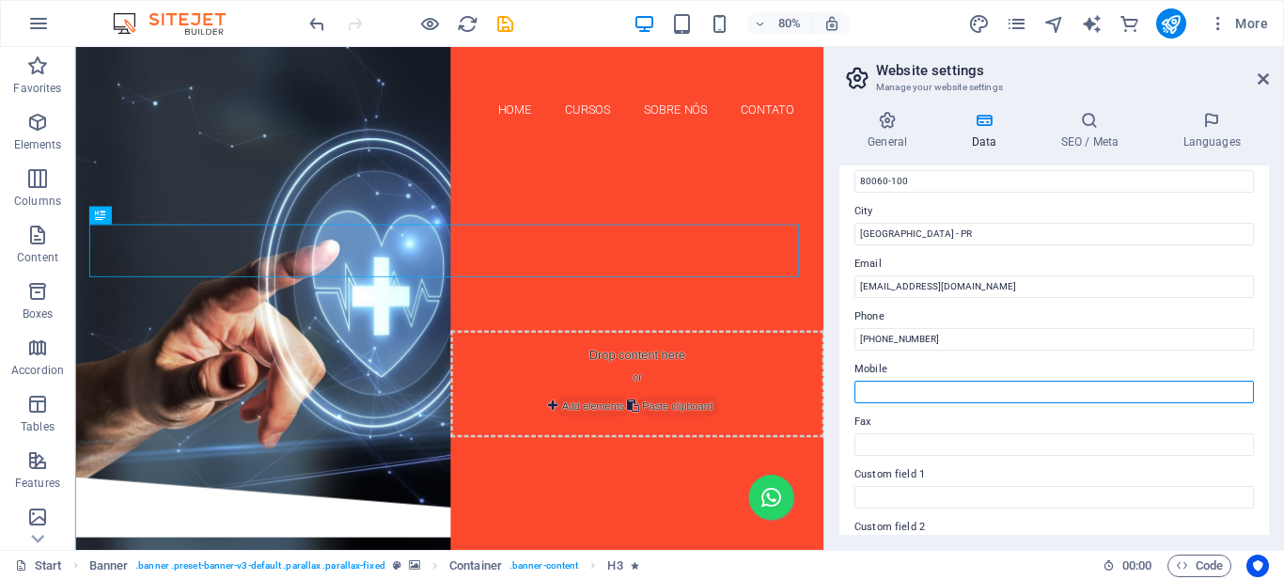
click at [884, 390] on input "Mobile" at bounding box center [1053, 392] width 399 height 23
paste input "(41) 9959-2184"
type input "(41) 9959-2184"
click at [507, 21] on icon "save" at bounding box center [505, 24] width 22 height 22
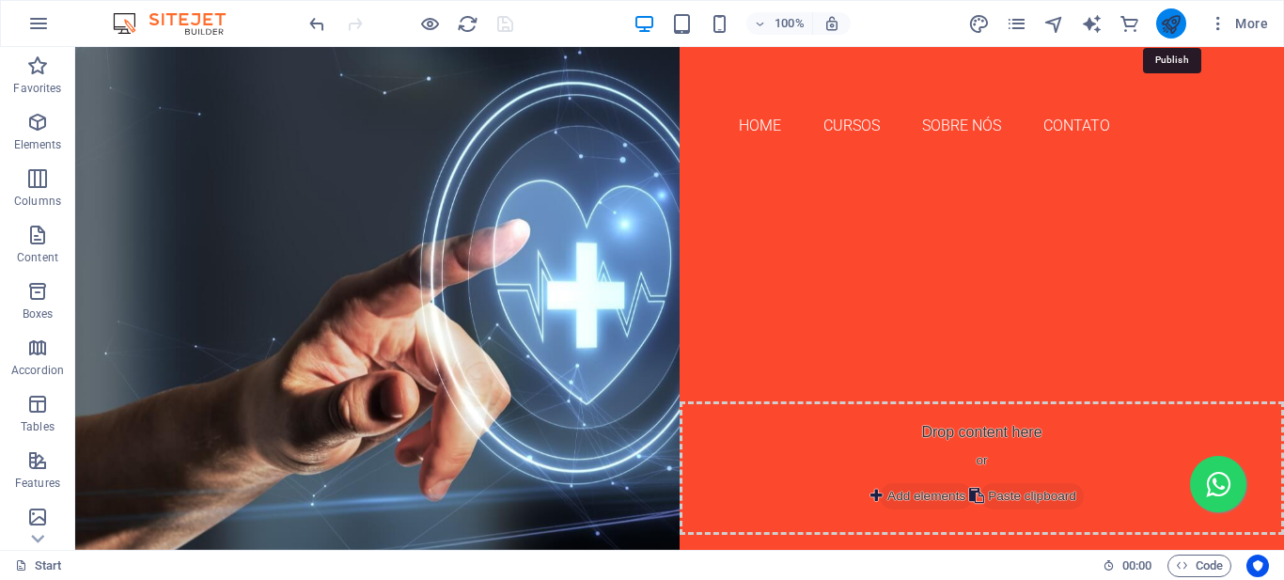
click at [1169, 23] on icon "publish" at bounding box center [1171, 24] width 22 height 22
